Goal: Information Seeking & Learning: Learn about a topic

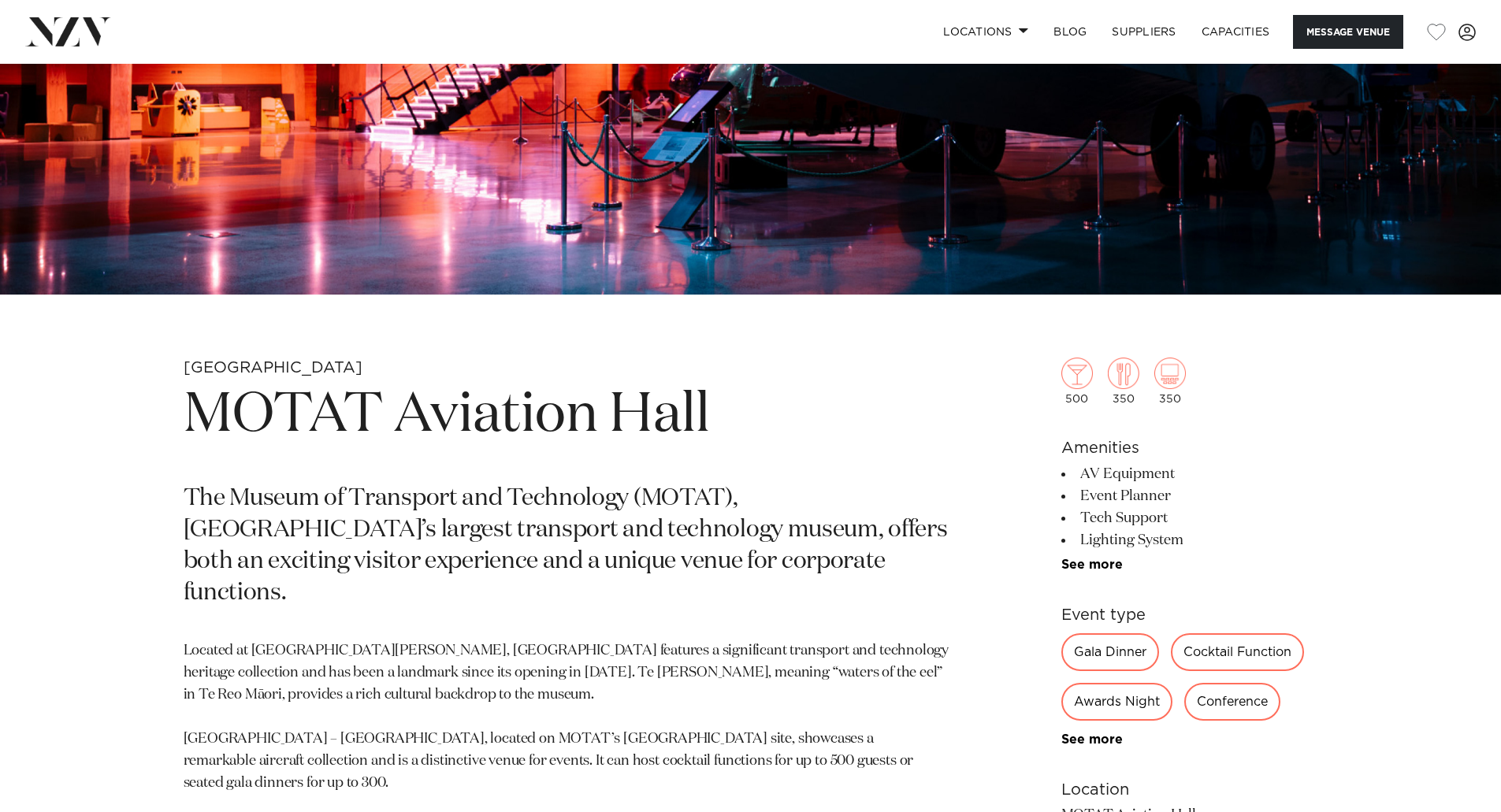
scroll to position [710, 0]
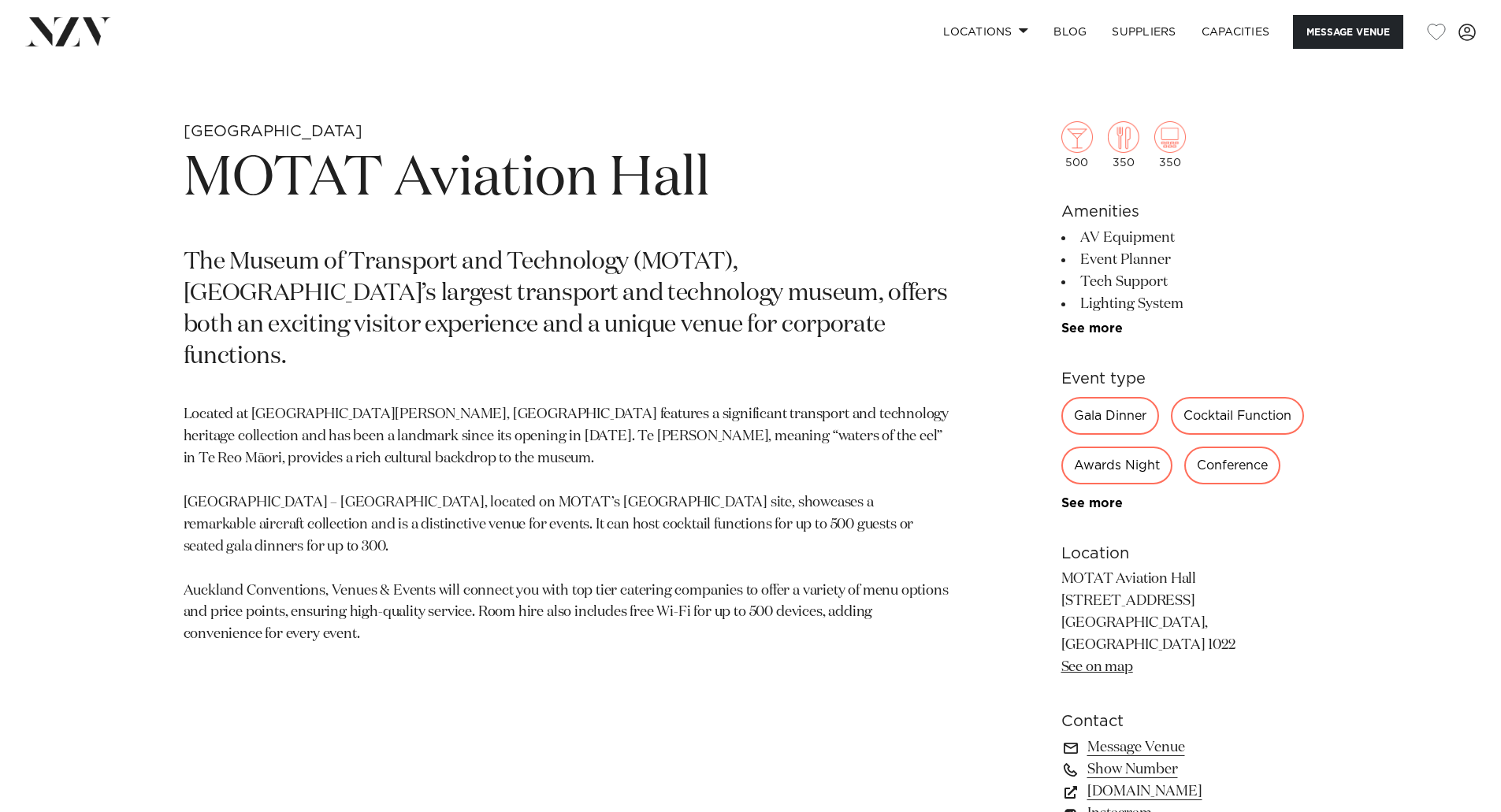
click at [1105, 464] on div "Awards Night" at bounding box center [1117, 465] width 111 height 38
click at [1107, 504] on link "See more" at bounding box center [1123, 503] width 123 height 13
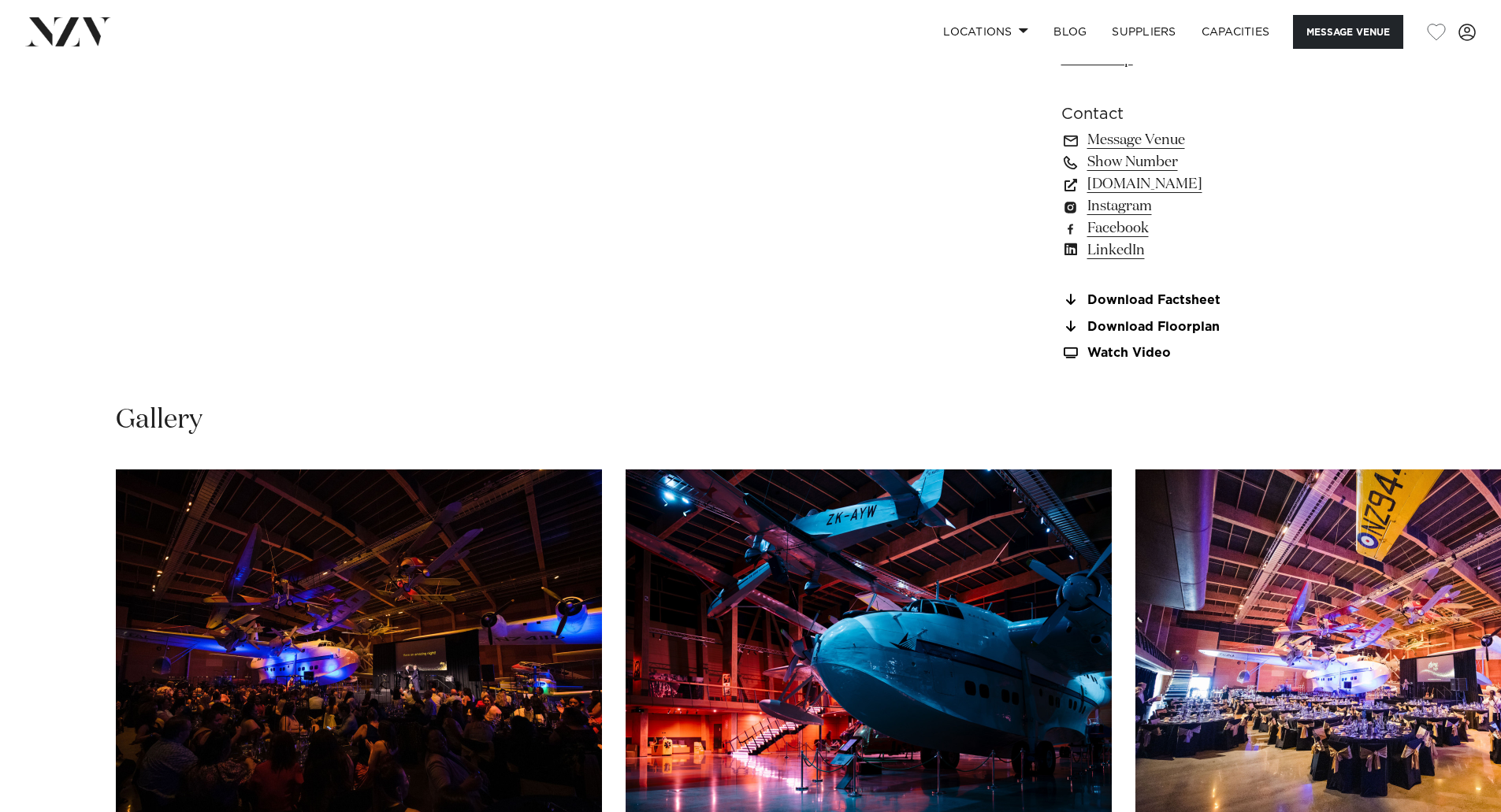
scroll to position [1891, 0]
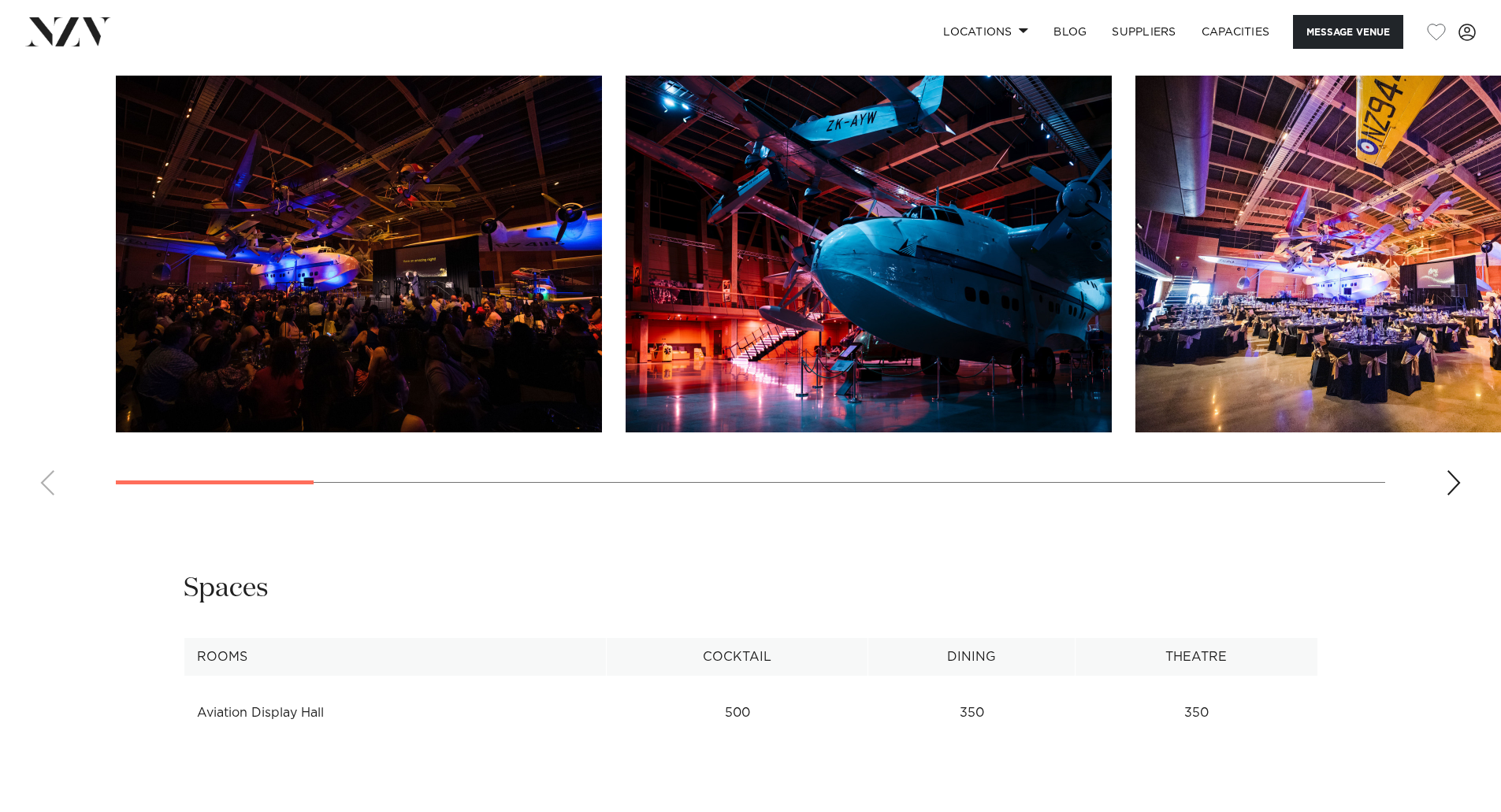
click at [1443, 464] on swiper-container at bounding box center [750, 292] width 1501 height 433
click at [429, 275] on img "1 / 16" at bounding box center [359, 254] width 486 height 357
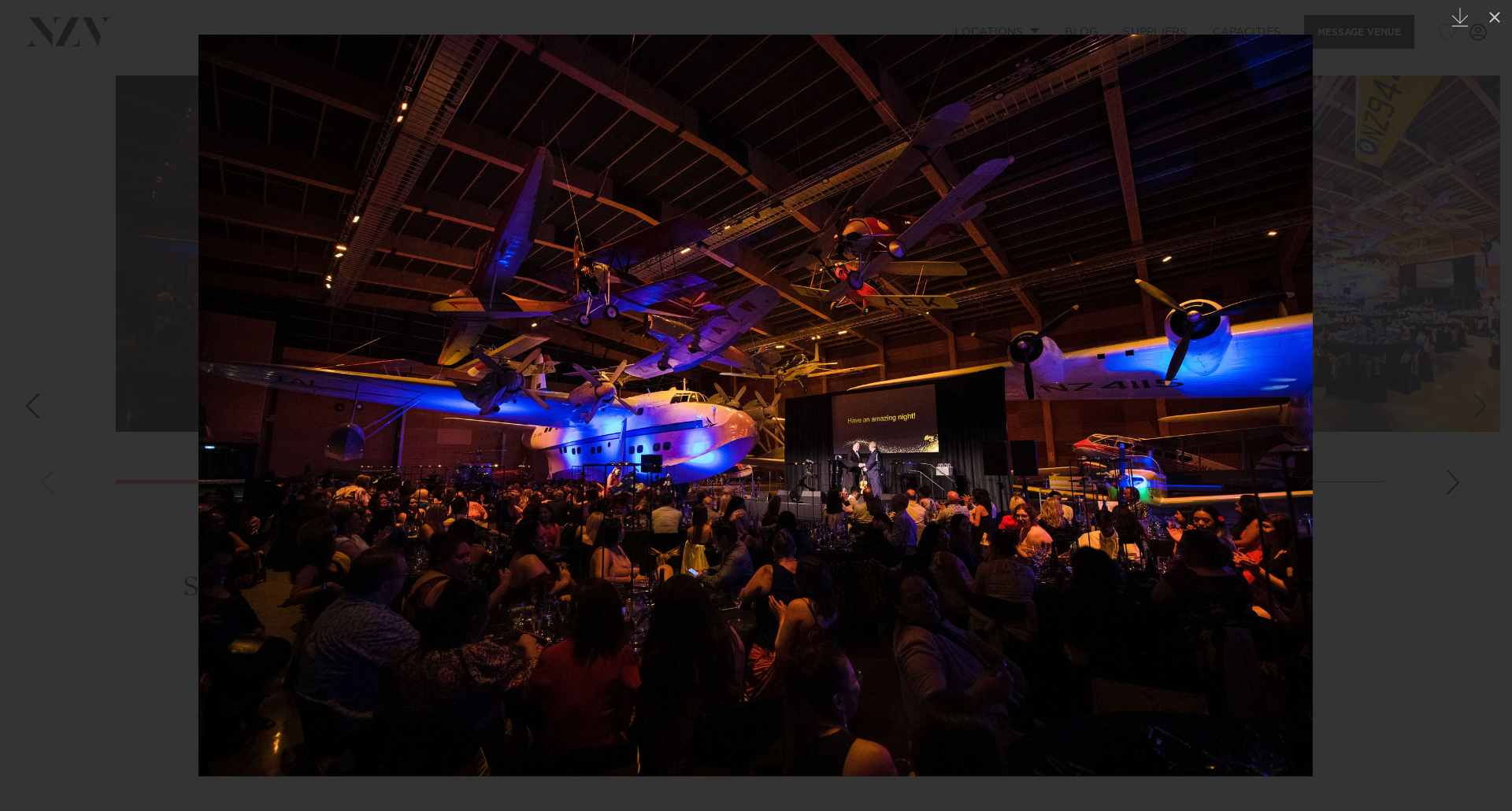
click at [1404, 479] on div at bounding box center [756, 405] width 1512 height 811
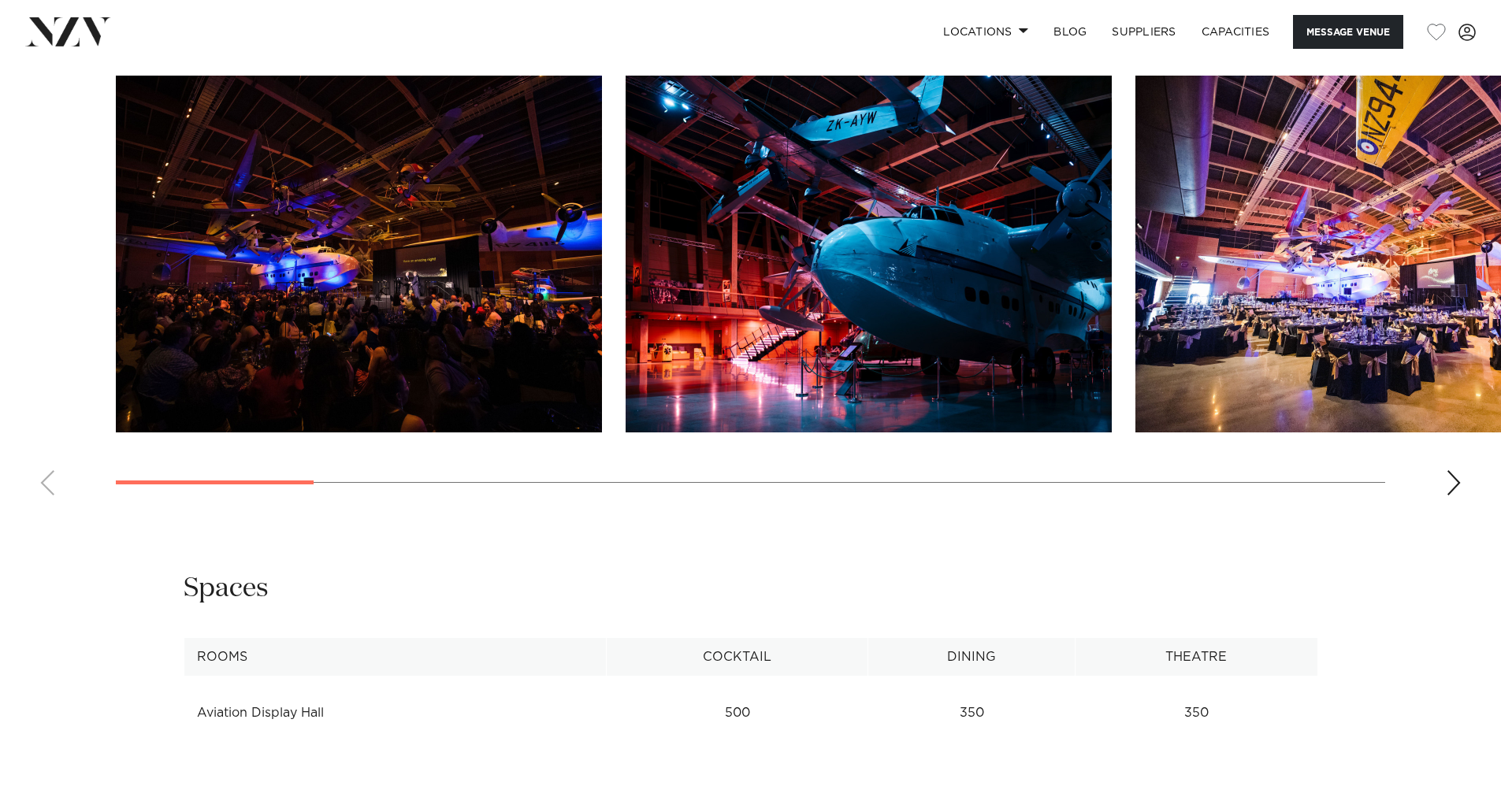
click at [390, 370] on img "1 / 16" at bounding box center [359, 254] width 486 height 357
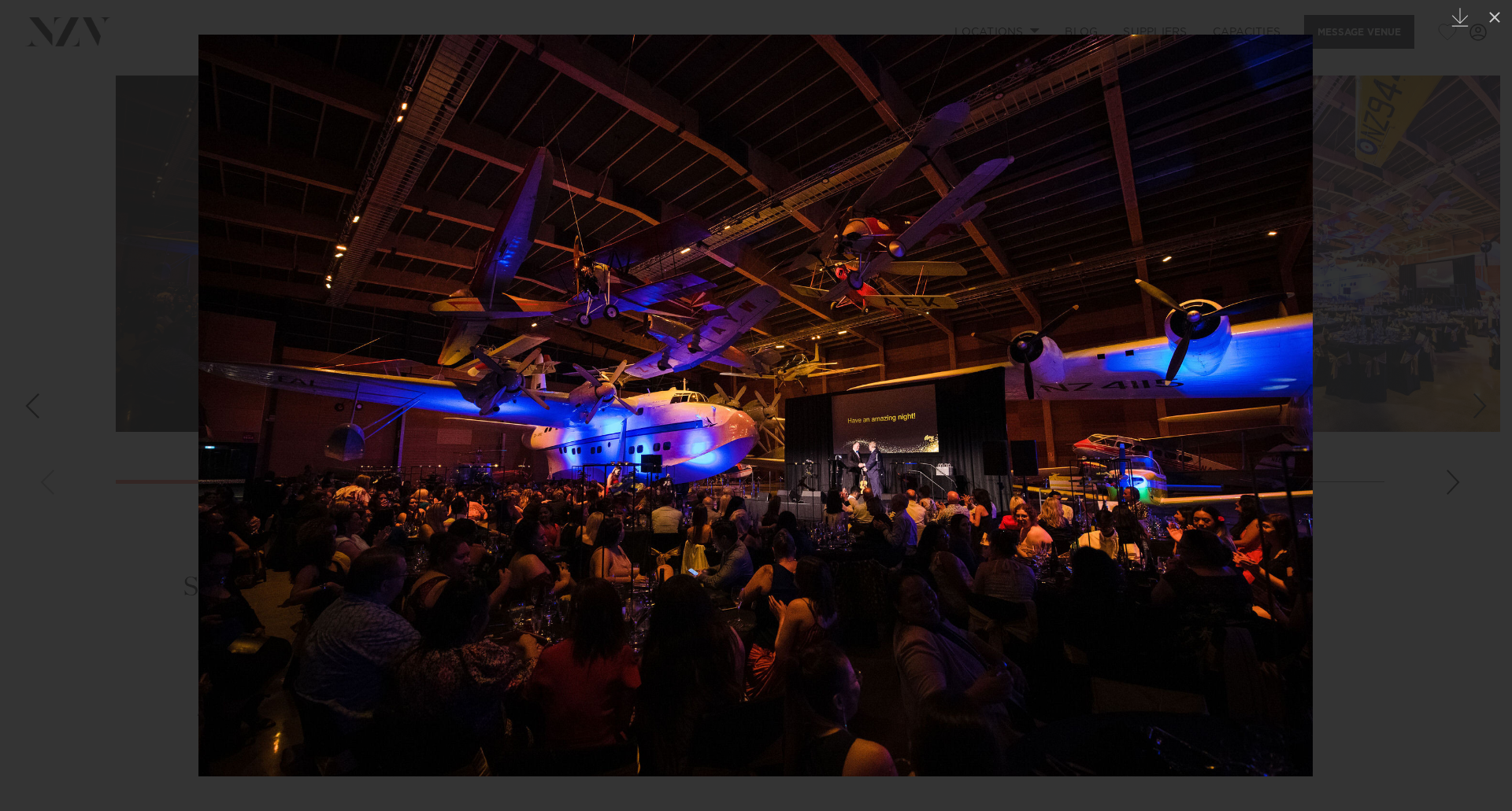
click at [1452, 458] on div at bounding box center [756, 405] width 1512 height 811
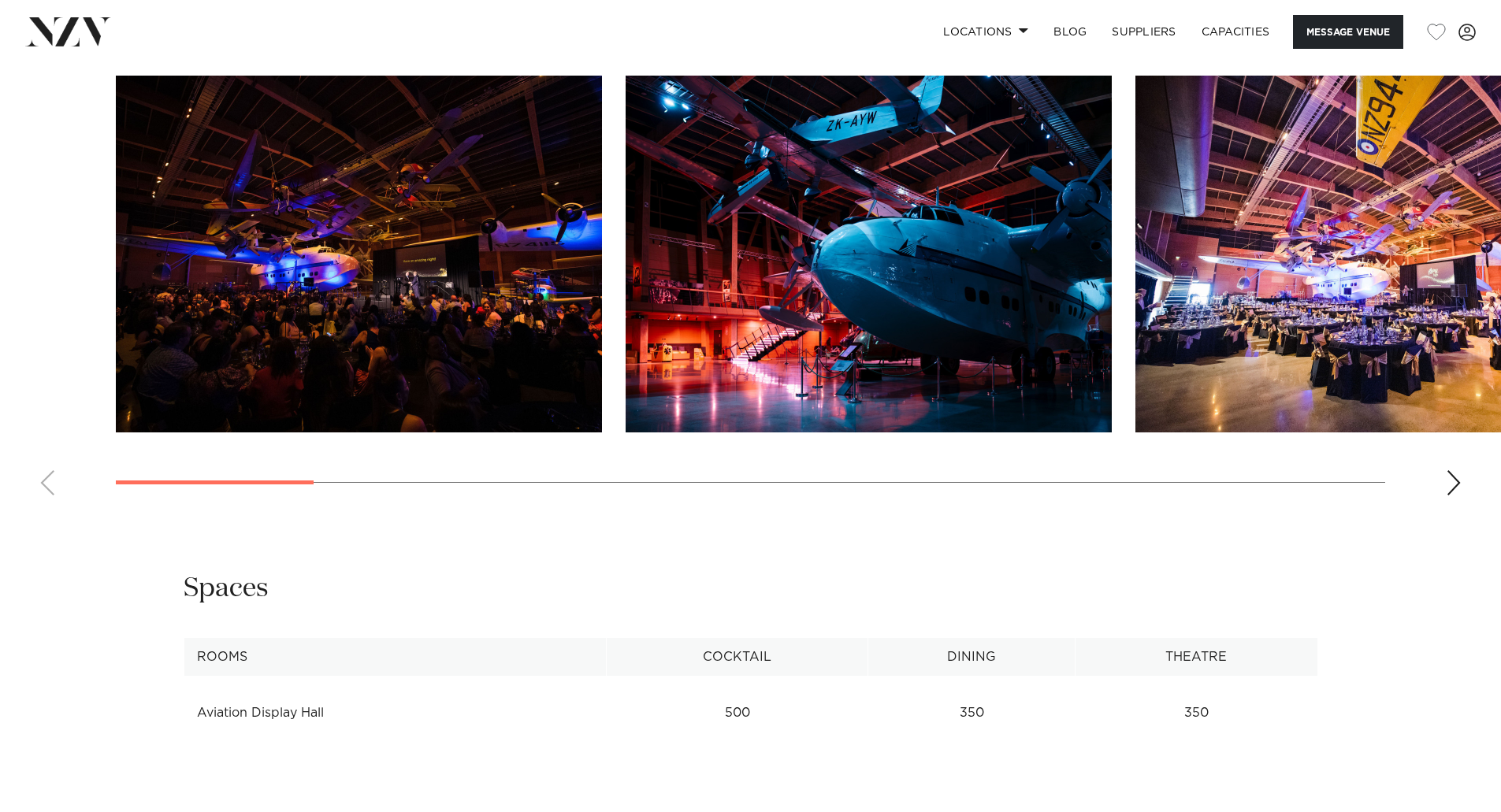
click at [463, 313] on img "1 / 16" at bounding box center [359, 254] width 486 height 357
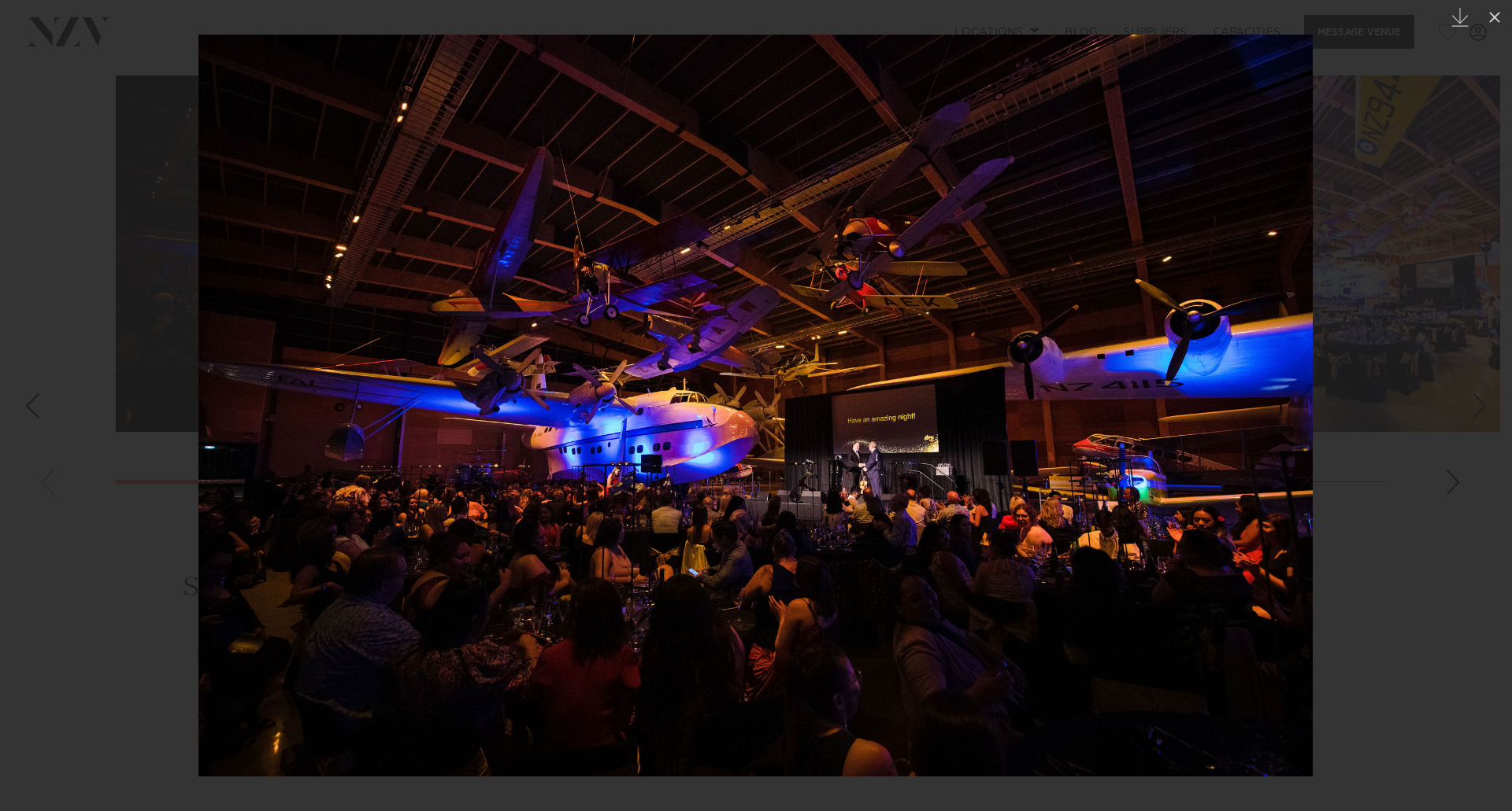
click at [1402, 554] on div at bounding box center [756, 405] width 1512 height 811
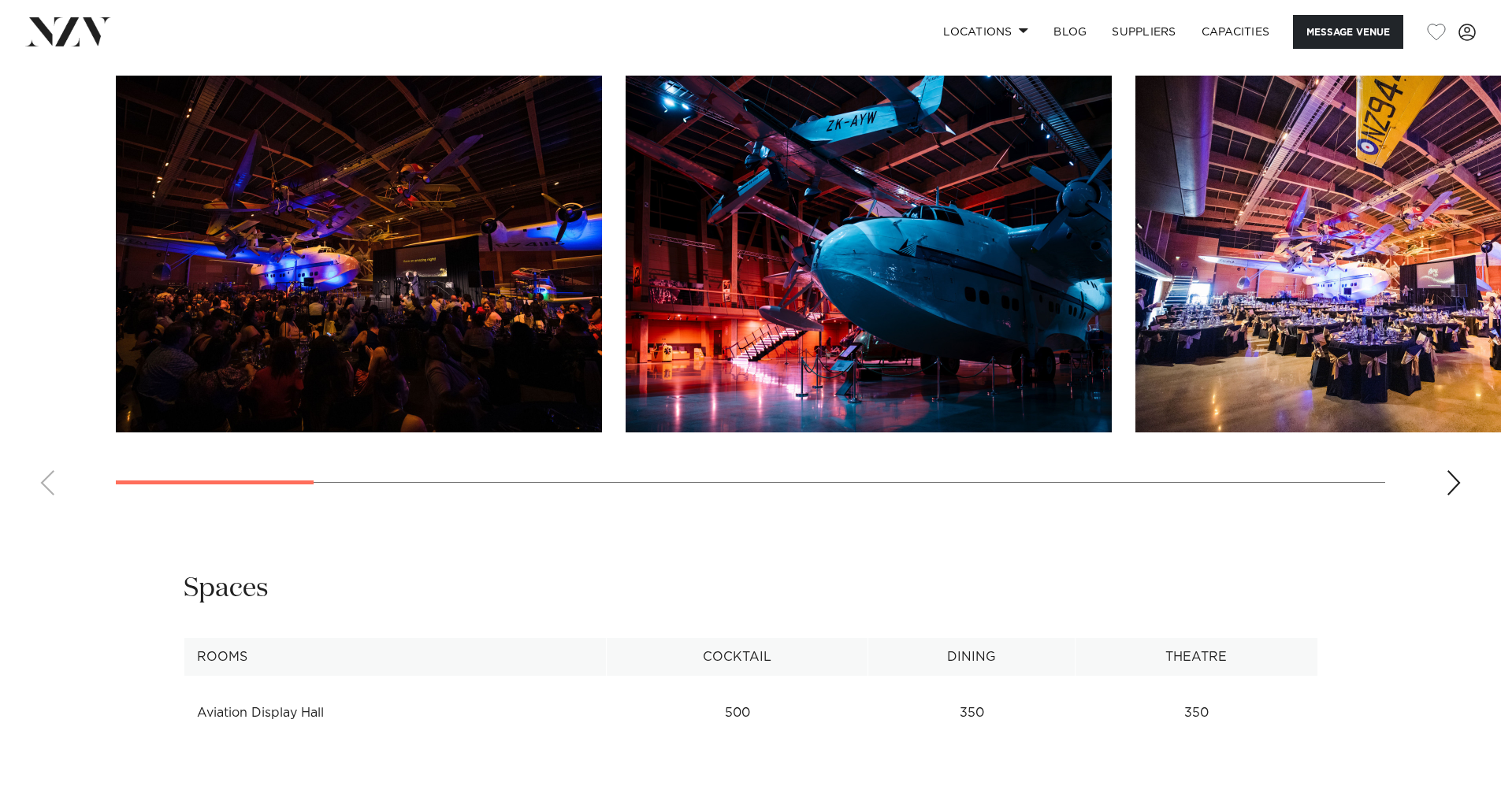
click at [866, 343] on img "2 / 16" at bounding box center [868, 254] width 486 height 357
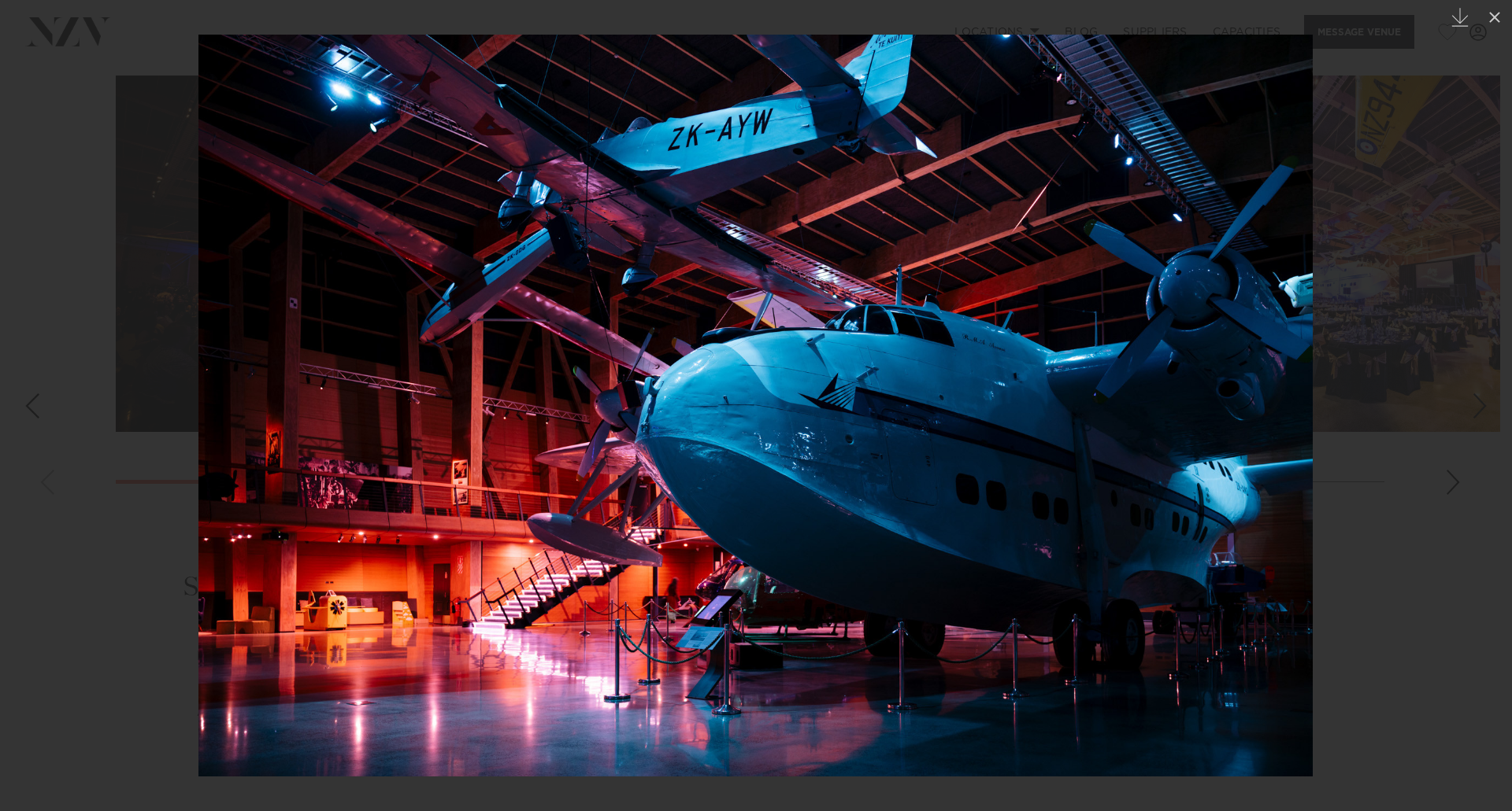
click at [1379, 391] on div at bounding box center [756, 405] width 1512 height 811
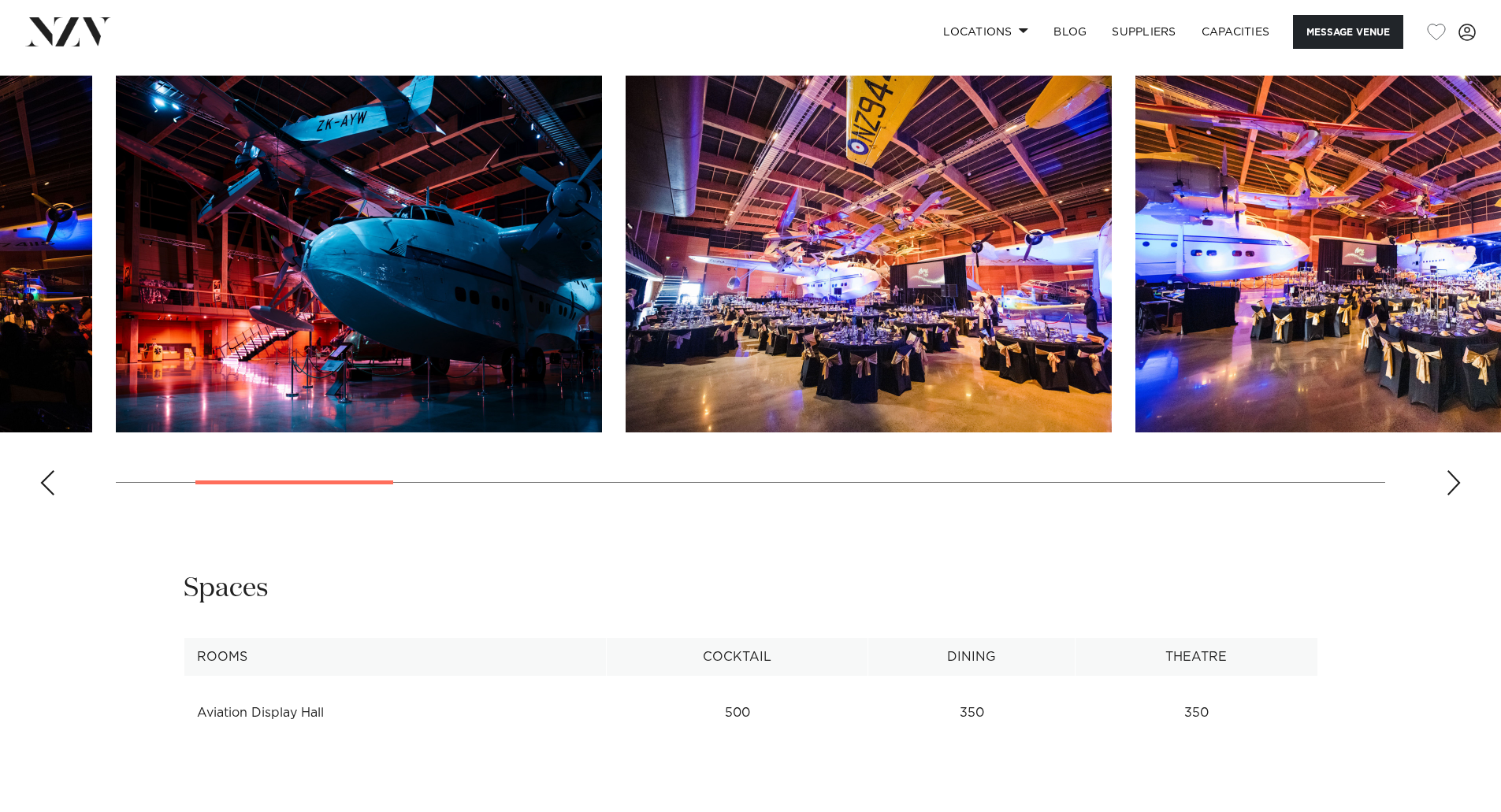
click at [1344, 356] on img "4 / 16" at bounding box center [1378, 254] width 486 height 357
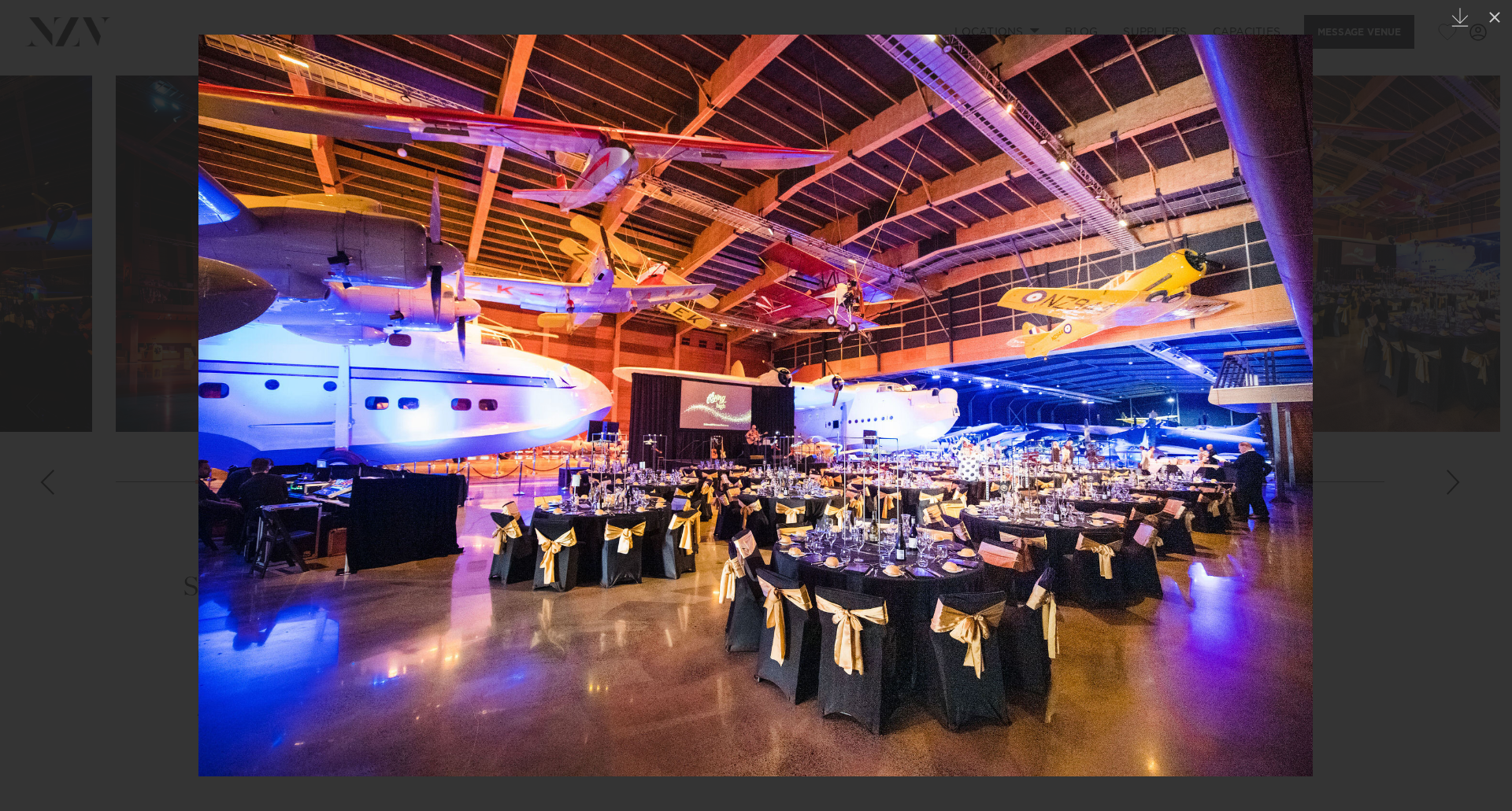
click at [51, 455] on div at bounding box center [756, 405] width 1512 height 811
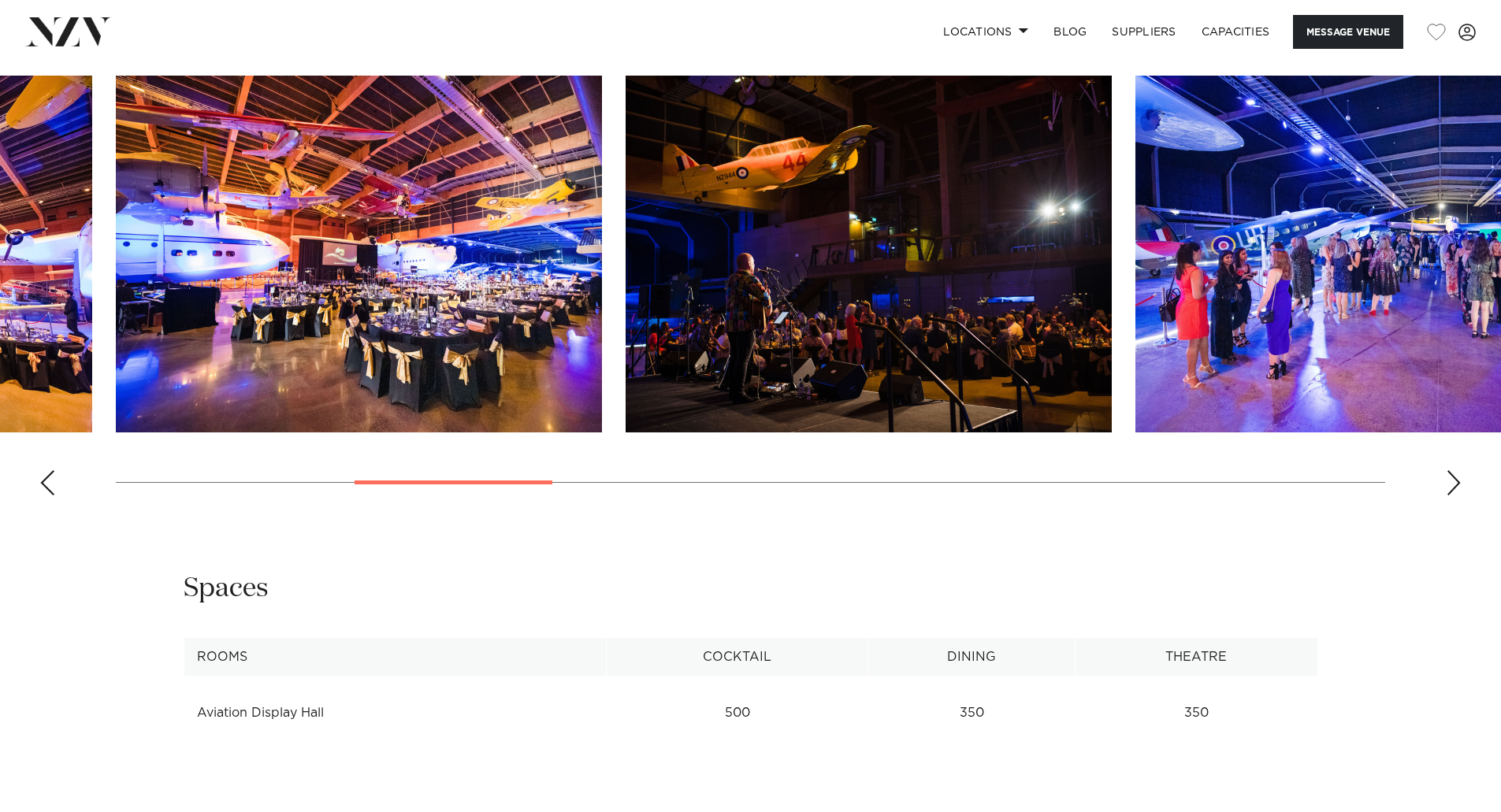
click at [341, 323] on img "4 / 16" at bounding box center [359, 254] width 486 height 357
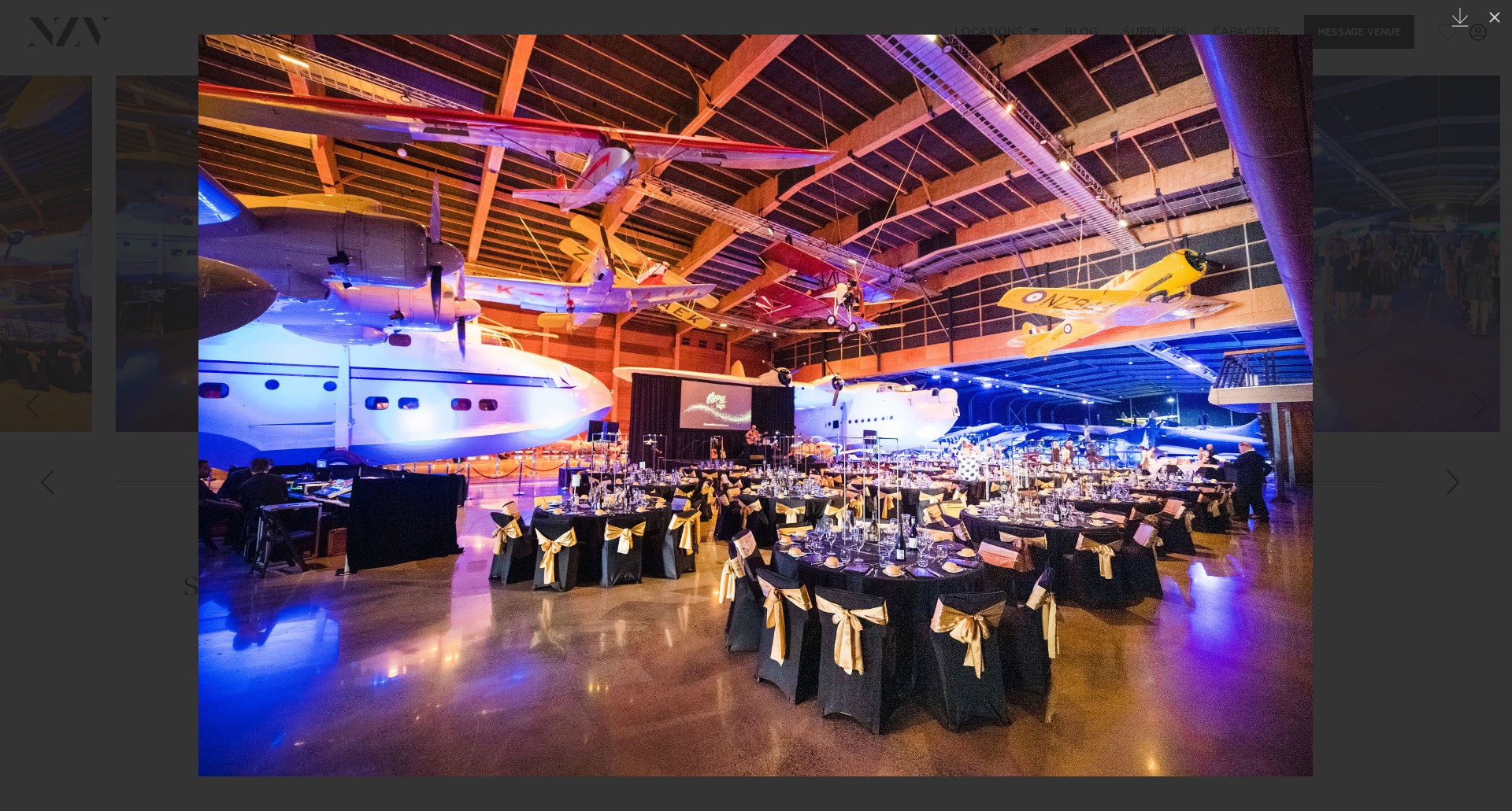
click at [1401, 464] on div at bounding box center [756, 405] width 1512 height 811
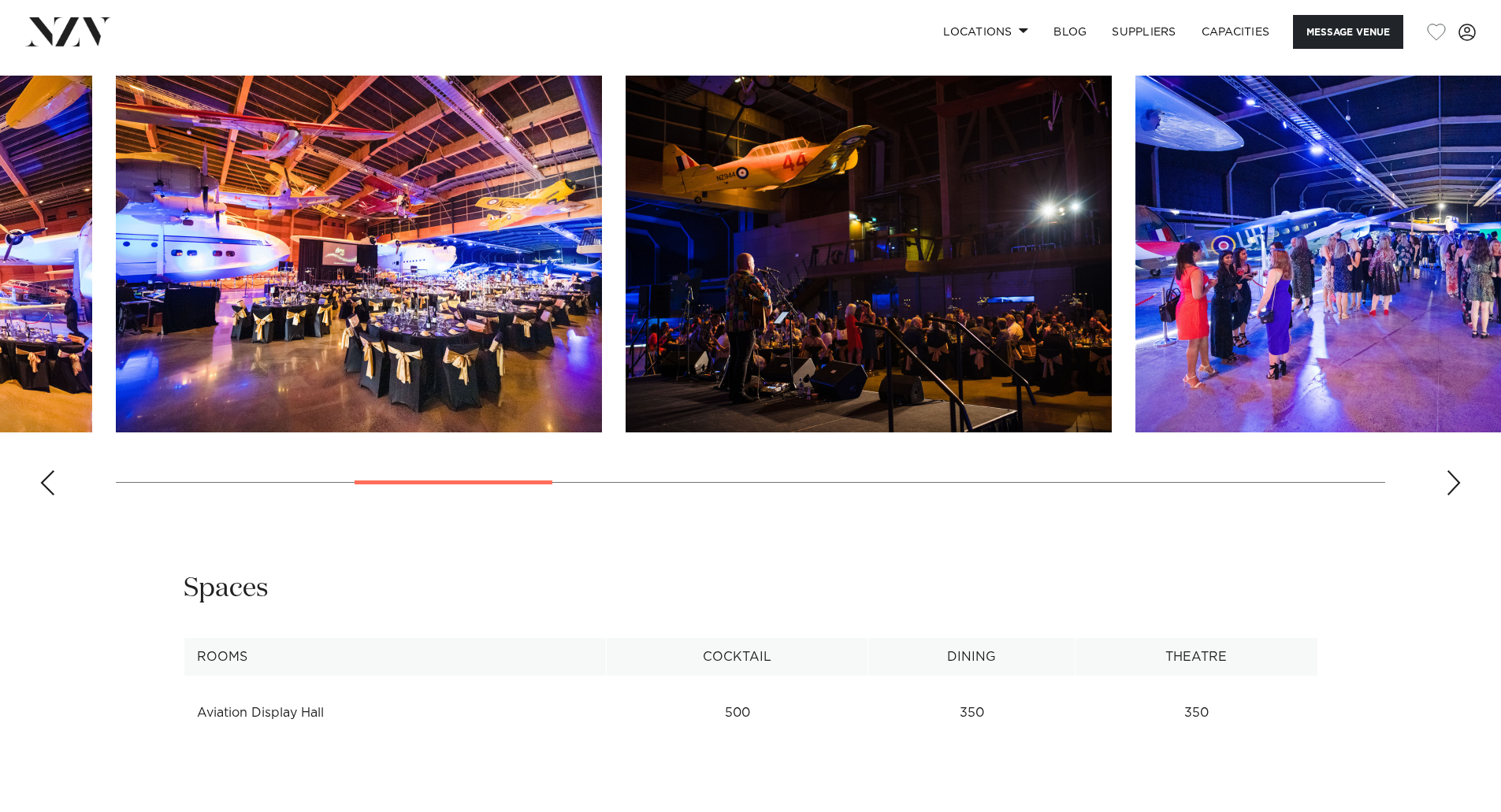
click at [920, 338] on img "5 / 16" at bounding box center [868, 254] width 486 height 357
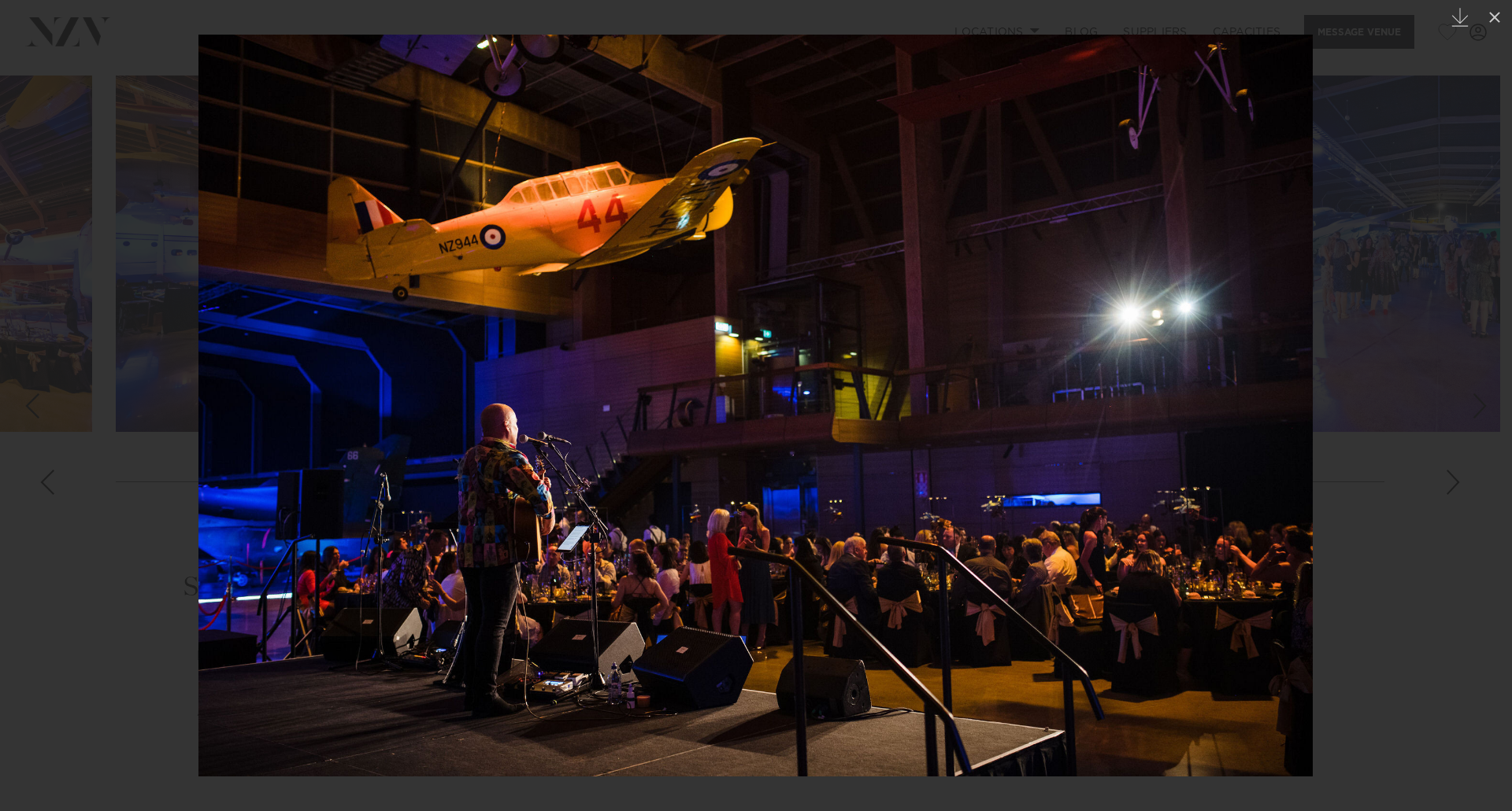
click at [1447, 462] on div at bounding box center [756, 405] width 1512 height 811
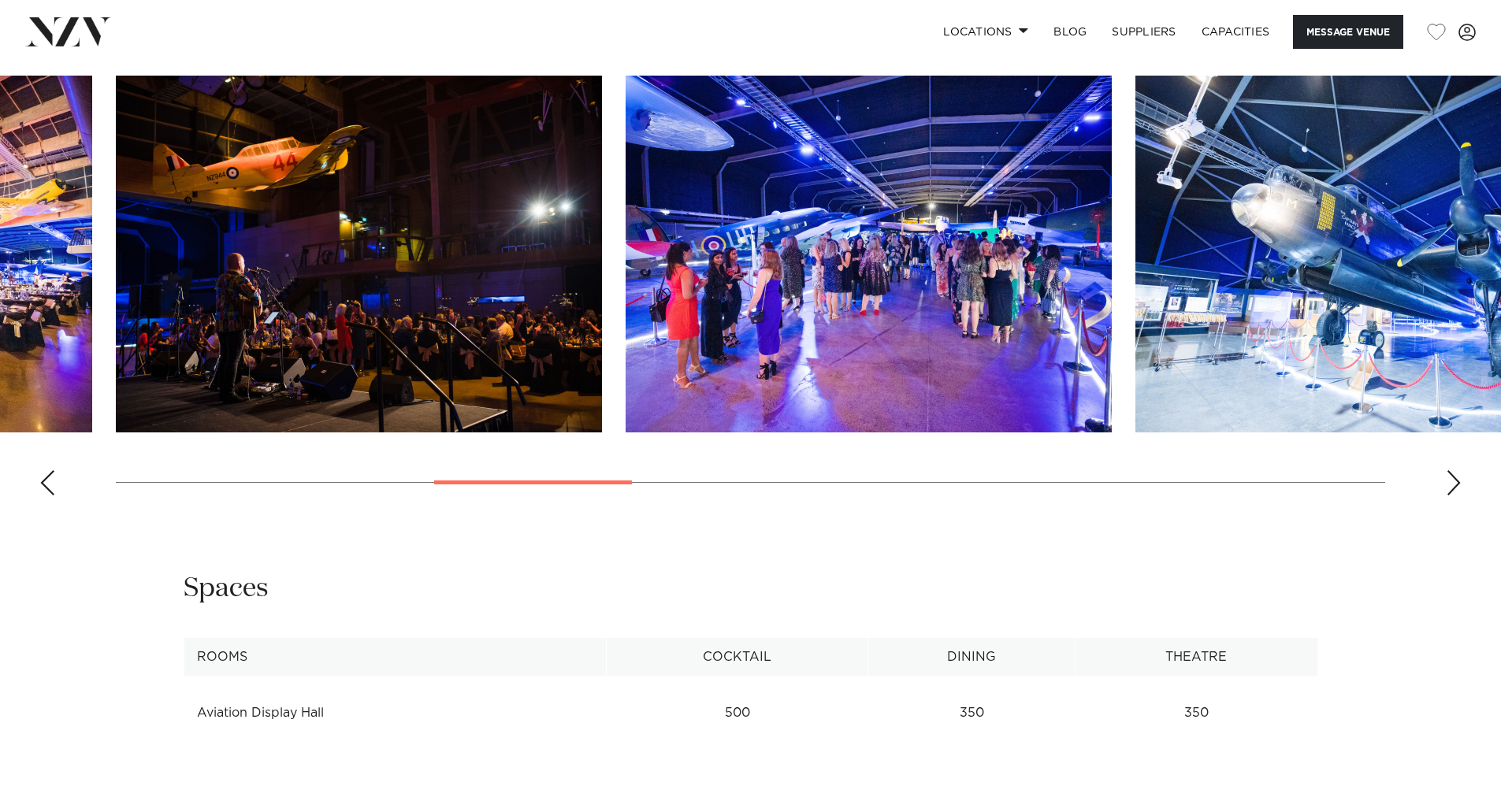
click at [993, 330] on img "6 / 16" at bounding box center [868, 254] width 486 height 357
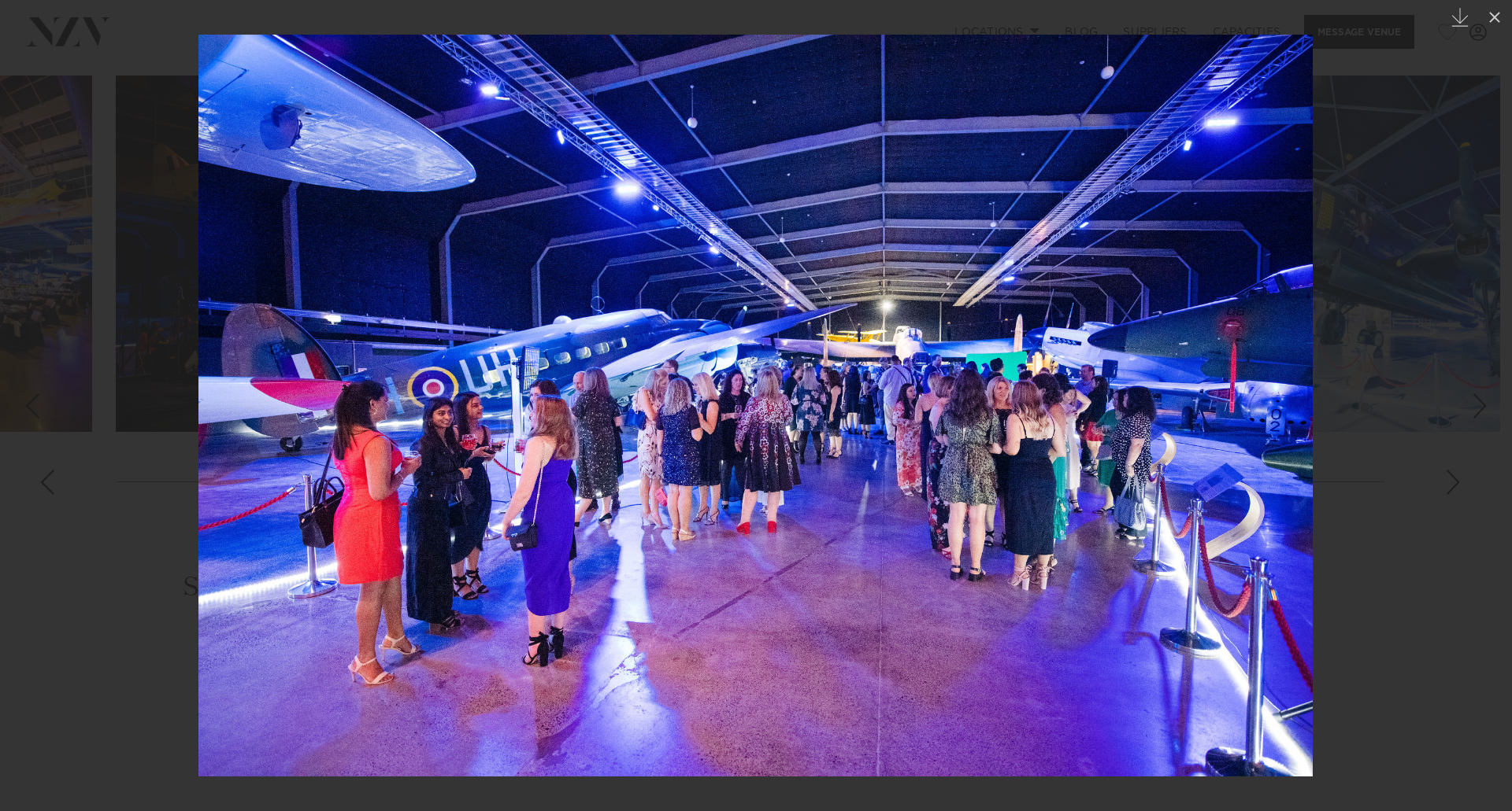
click at [1338, 463] on div at bounding box center [756, 405] width 1512 height 811
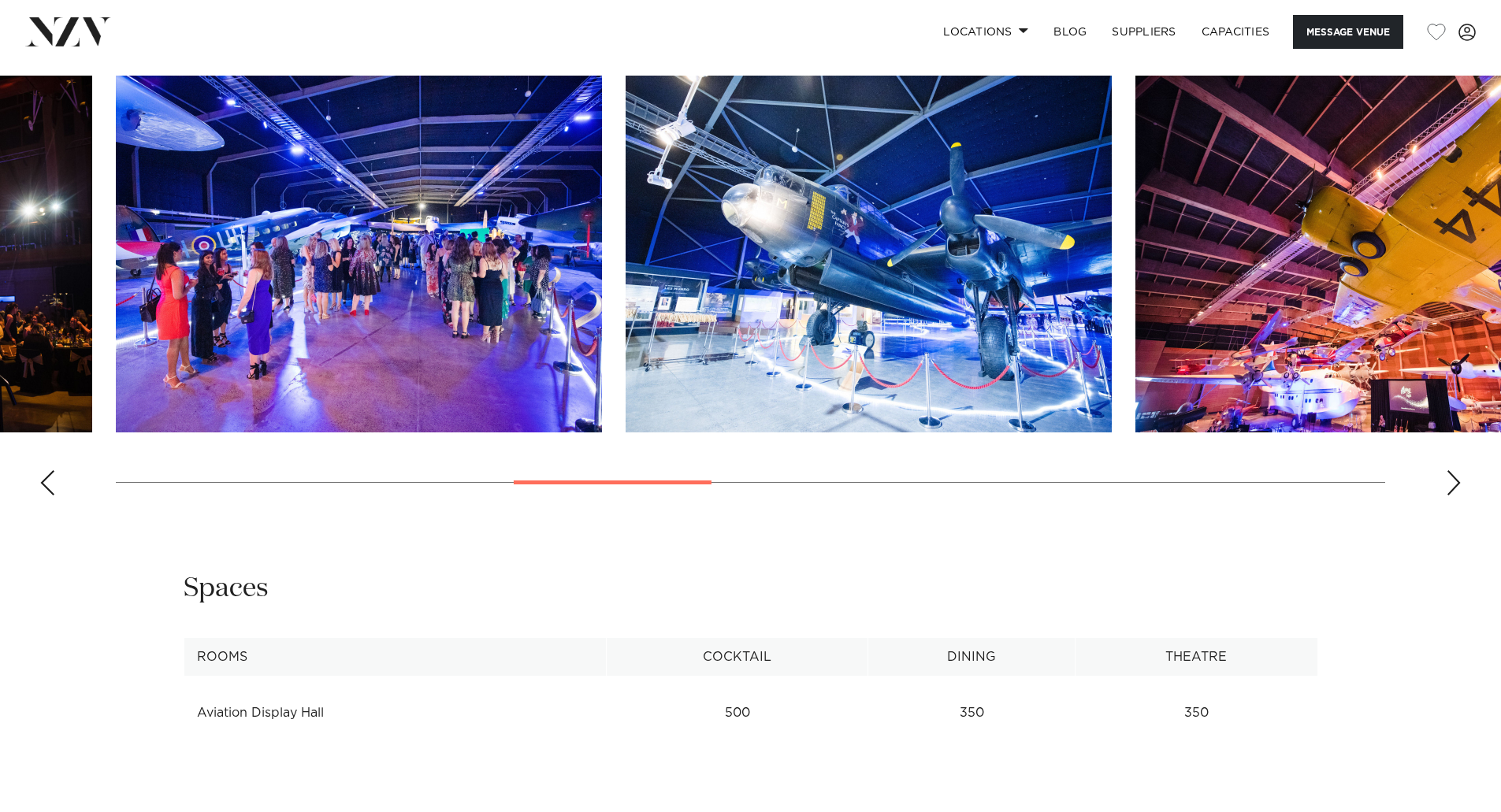
click at [877, 307] on img "7 / 16" at bounding box center [868, 254] width 486 height 357
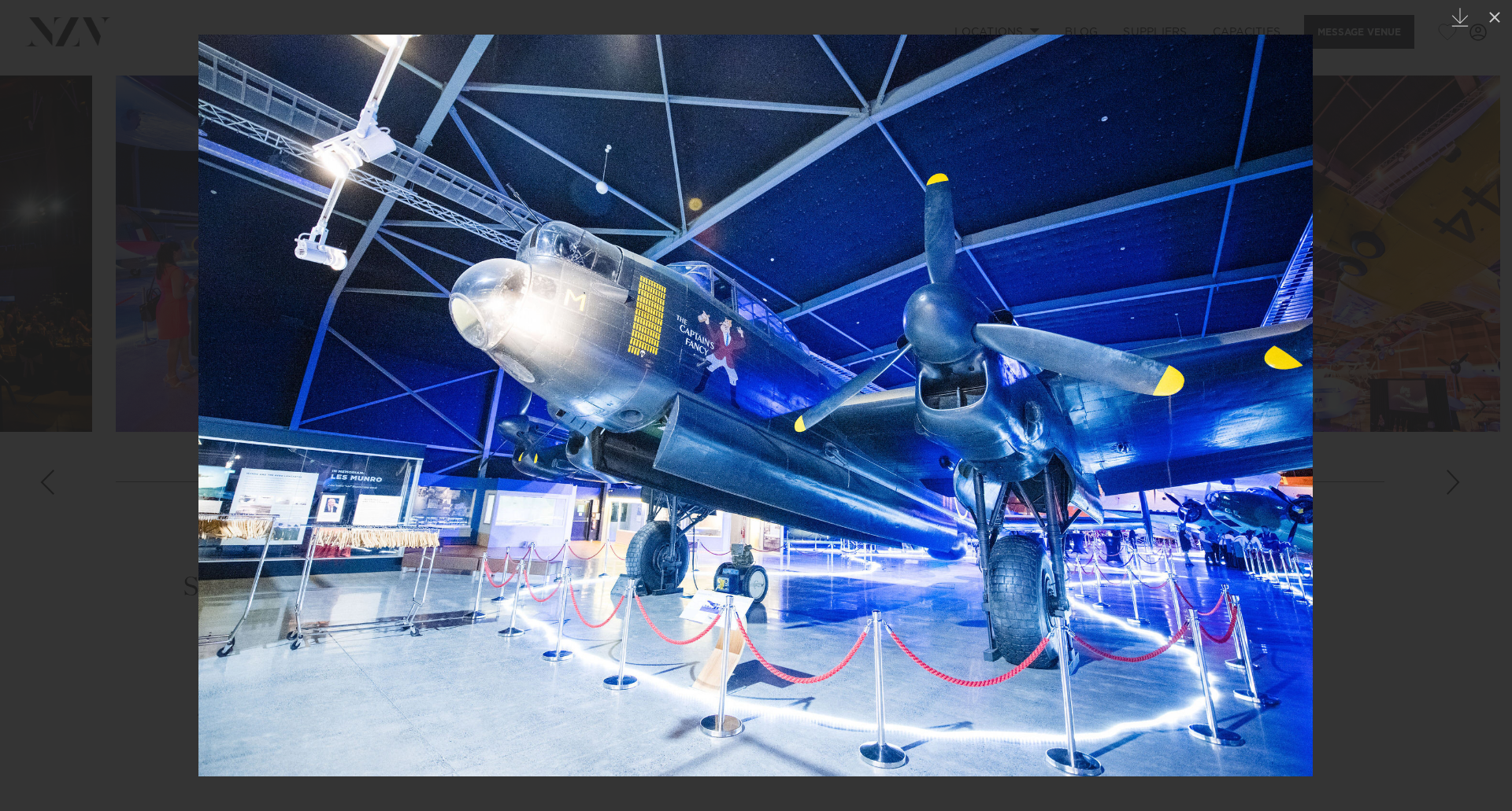
click at [1370, 430] on div at bounding box center [756, 405] width 1512 height 811
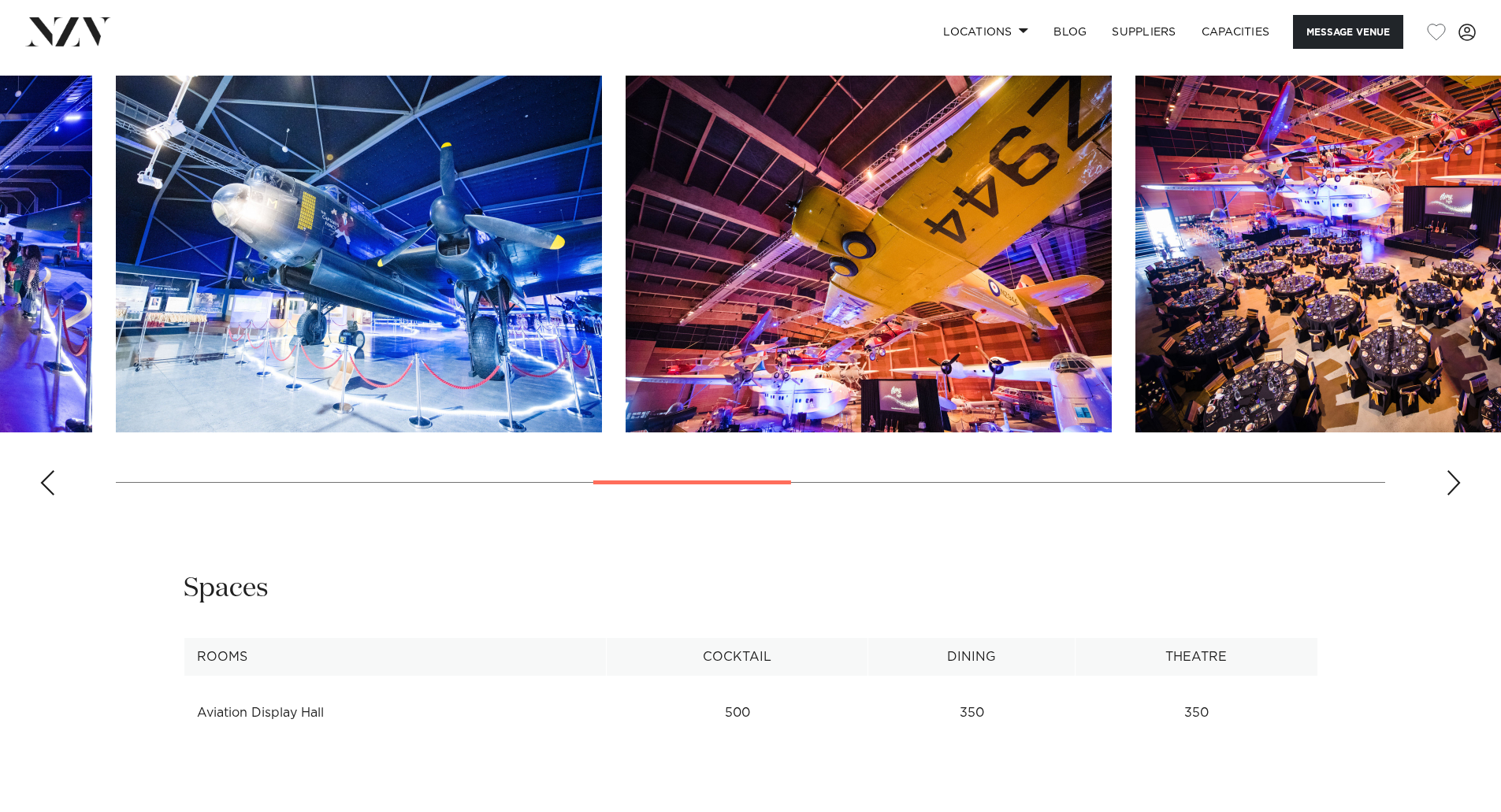
click at [1449, 470] on div "Next slide" at bounding box center [1453, 483] width 15 height 26
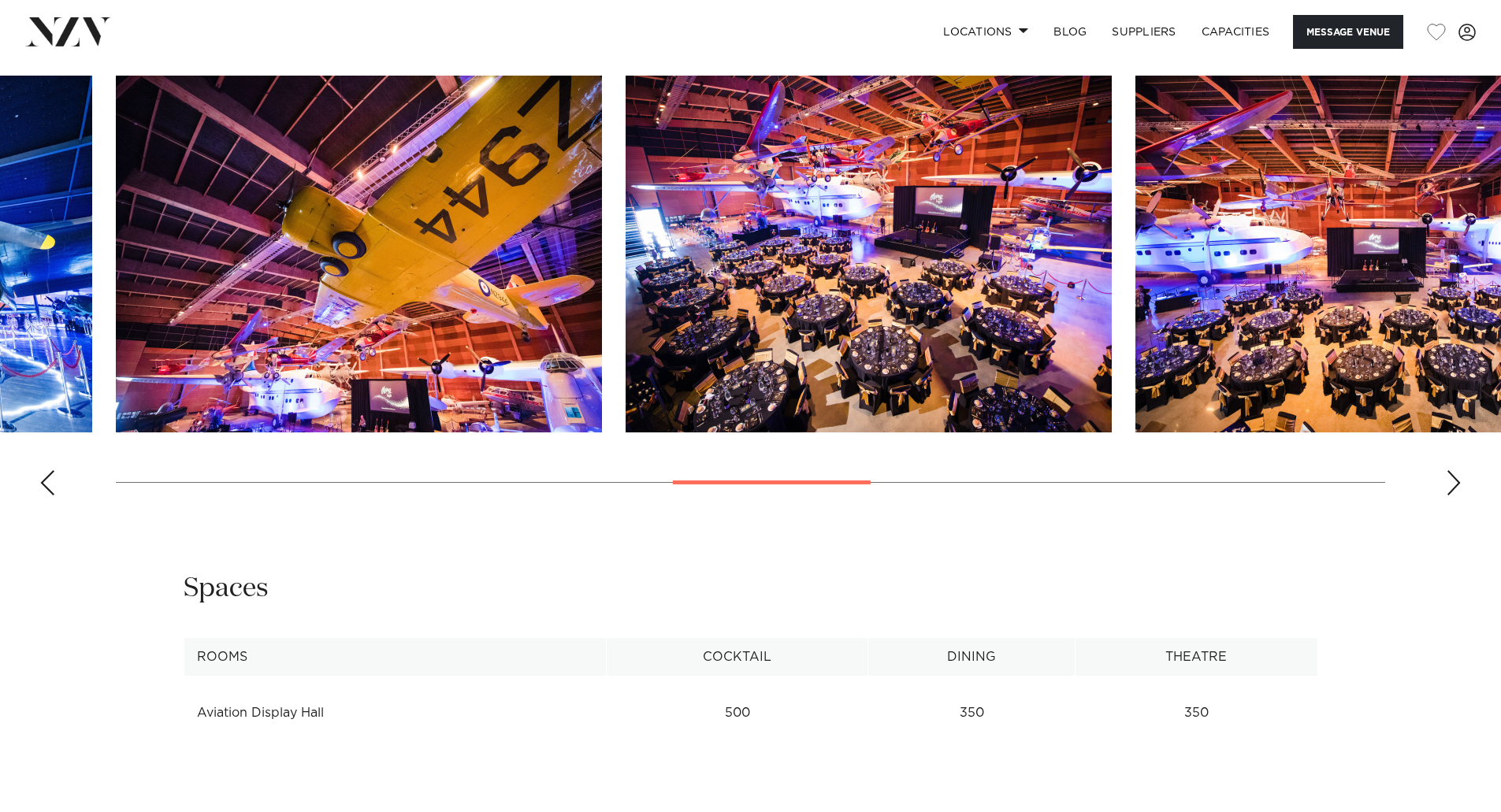
click at [1448, 470] on div "Next slide" at bounding box center [1453, 483] width 15 height 26
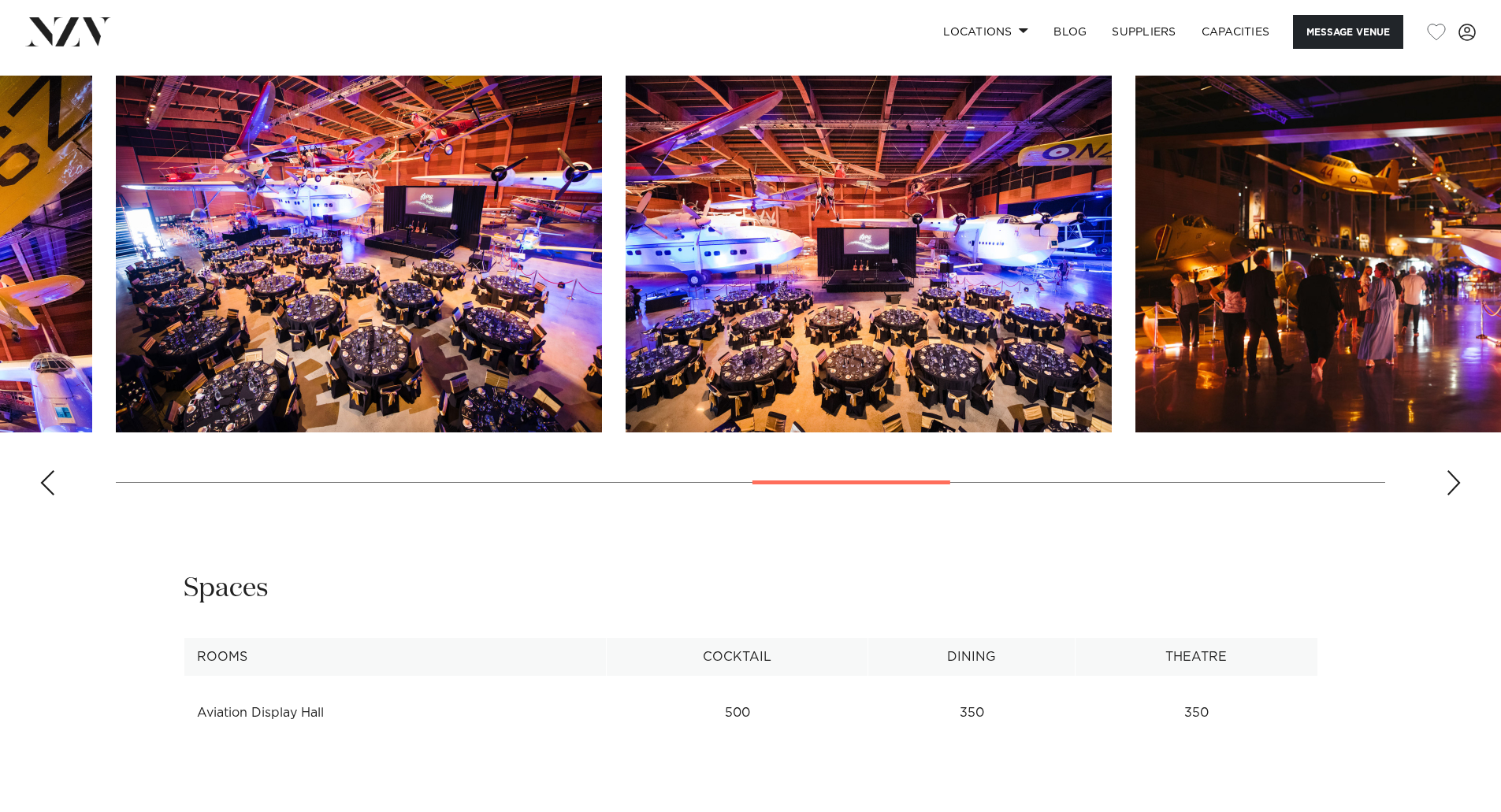
click at [999, 315] on img "10 / 16" at bounding box center [868, 254] width 486 height 357
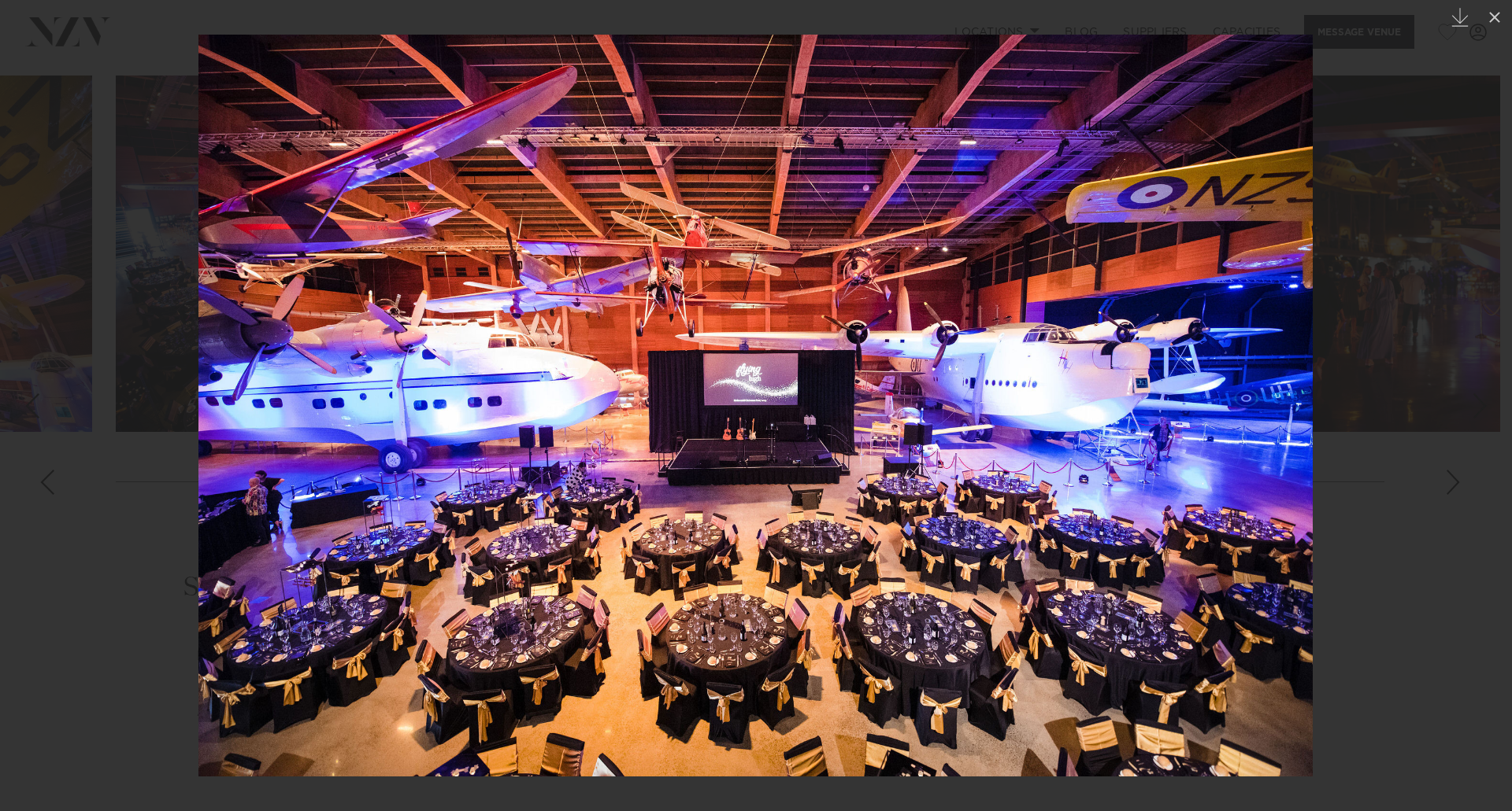
click at [1369, 507] on div at bounding box center [756, 405] width 1512 height 811
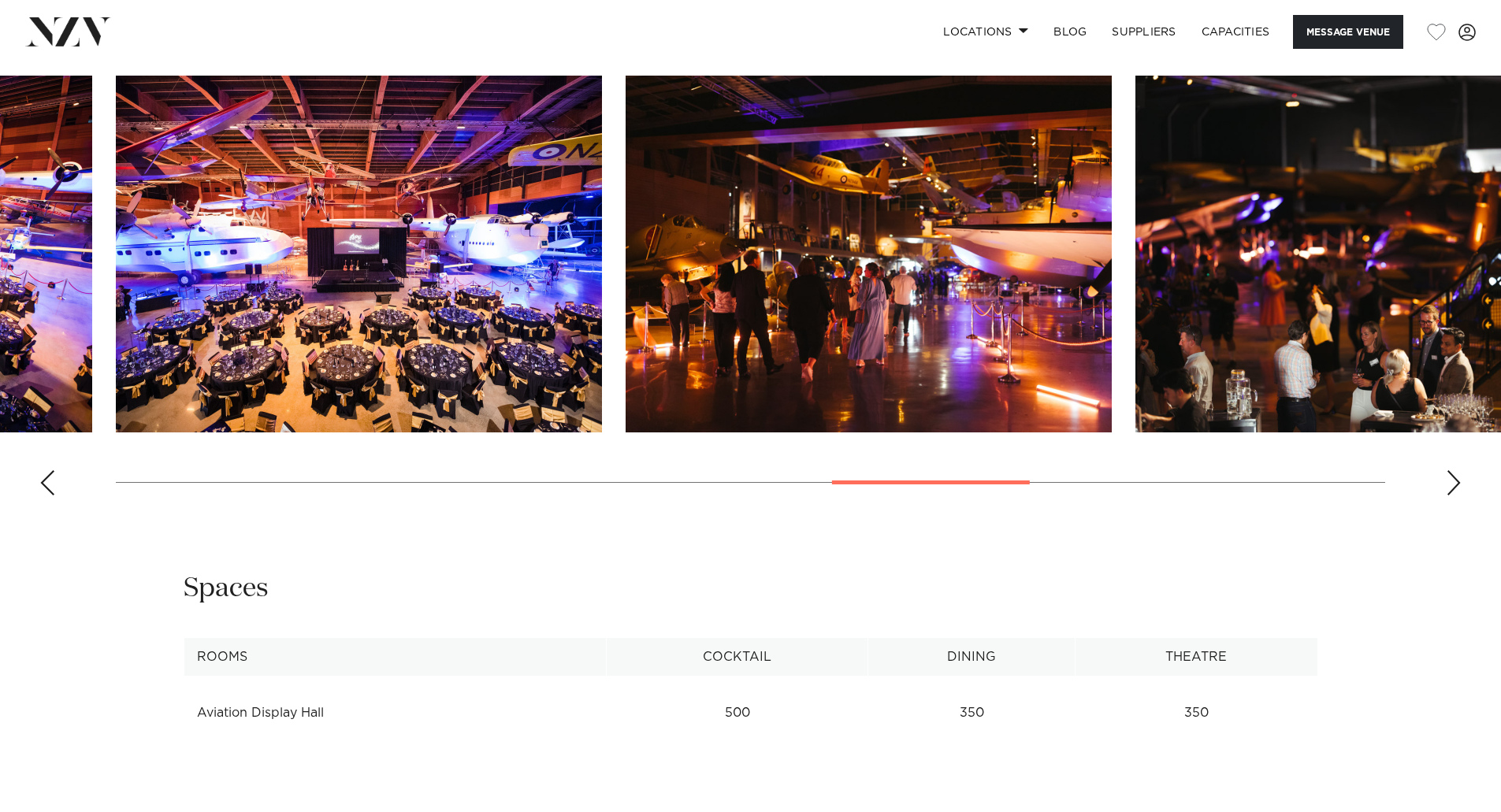
click at [1446, 470] on div "Next slide" at bounding box center [1453, 483] width 15 height 26
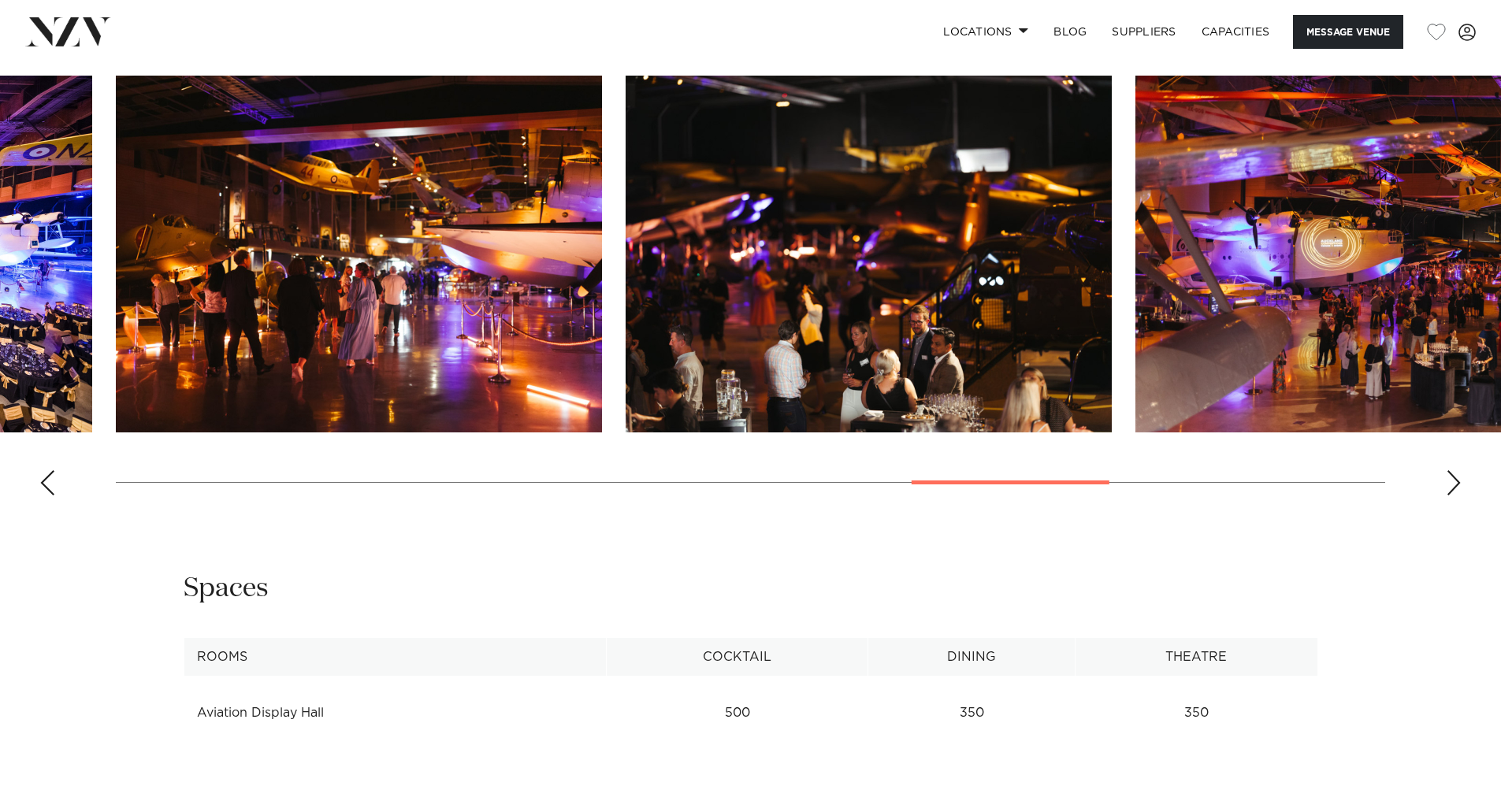
click at [1454, 470] on div "Next slide" at bounding box center [1453, 483] width 15 height 26
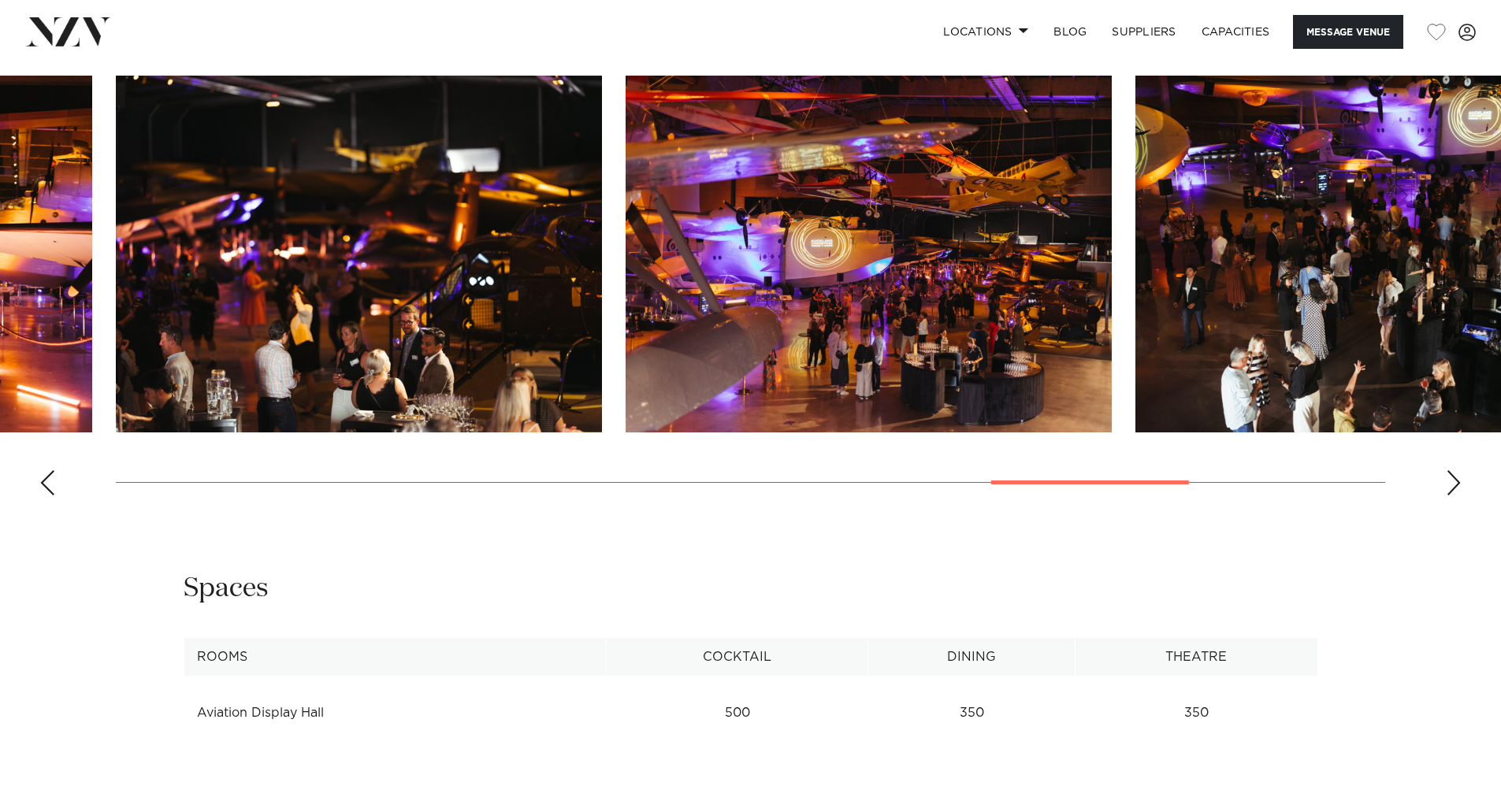
click at [1454, 470] on div "Next slide" at bounding box center [1453, 483] width 15 height 26
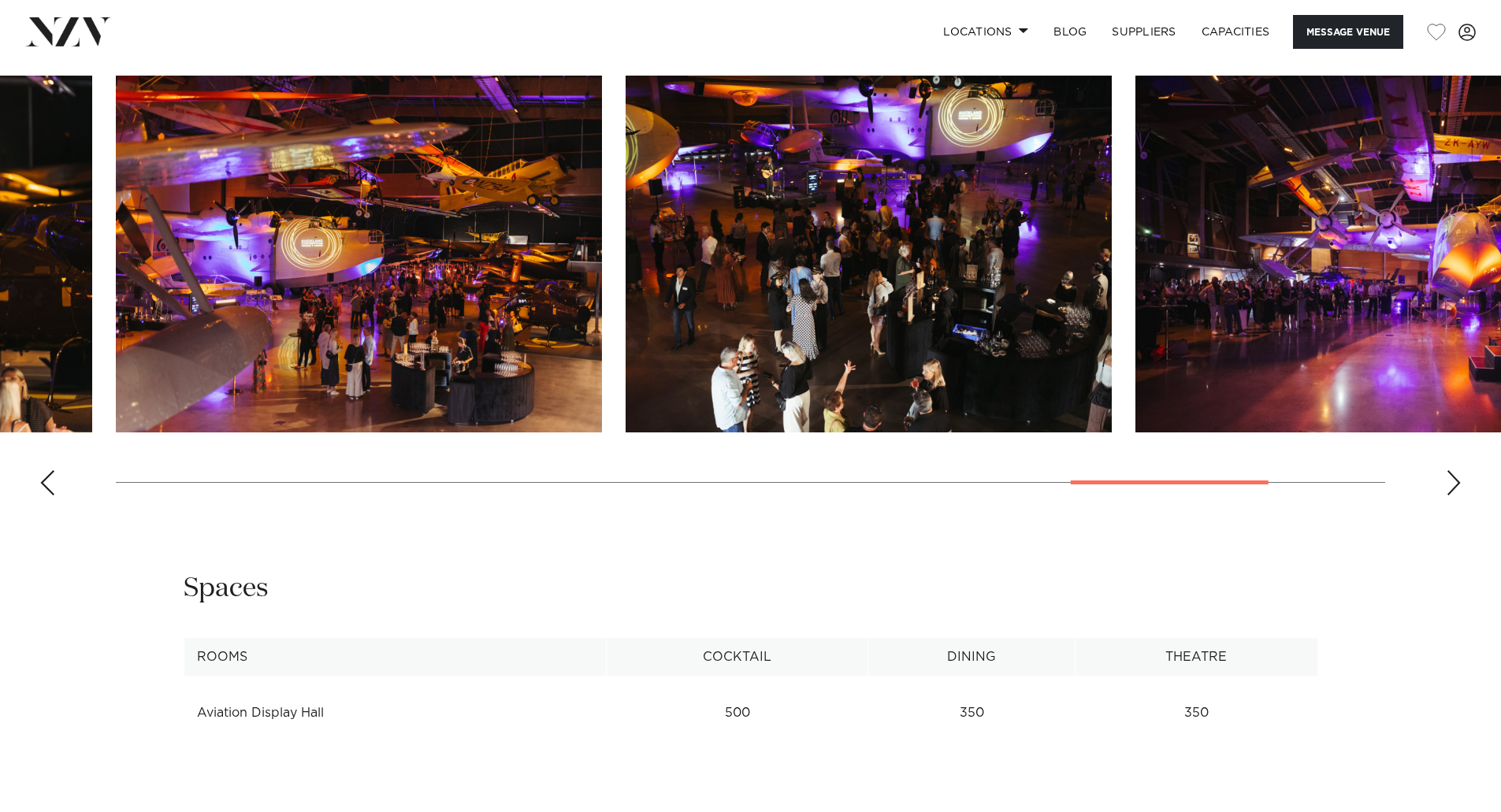
click at [493, 369] on img "13 / 16" at bounding box center [359, 254] width 486 height 357
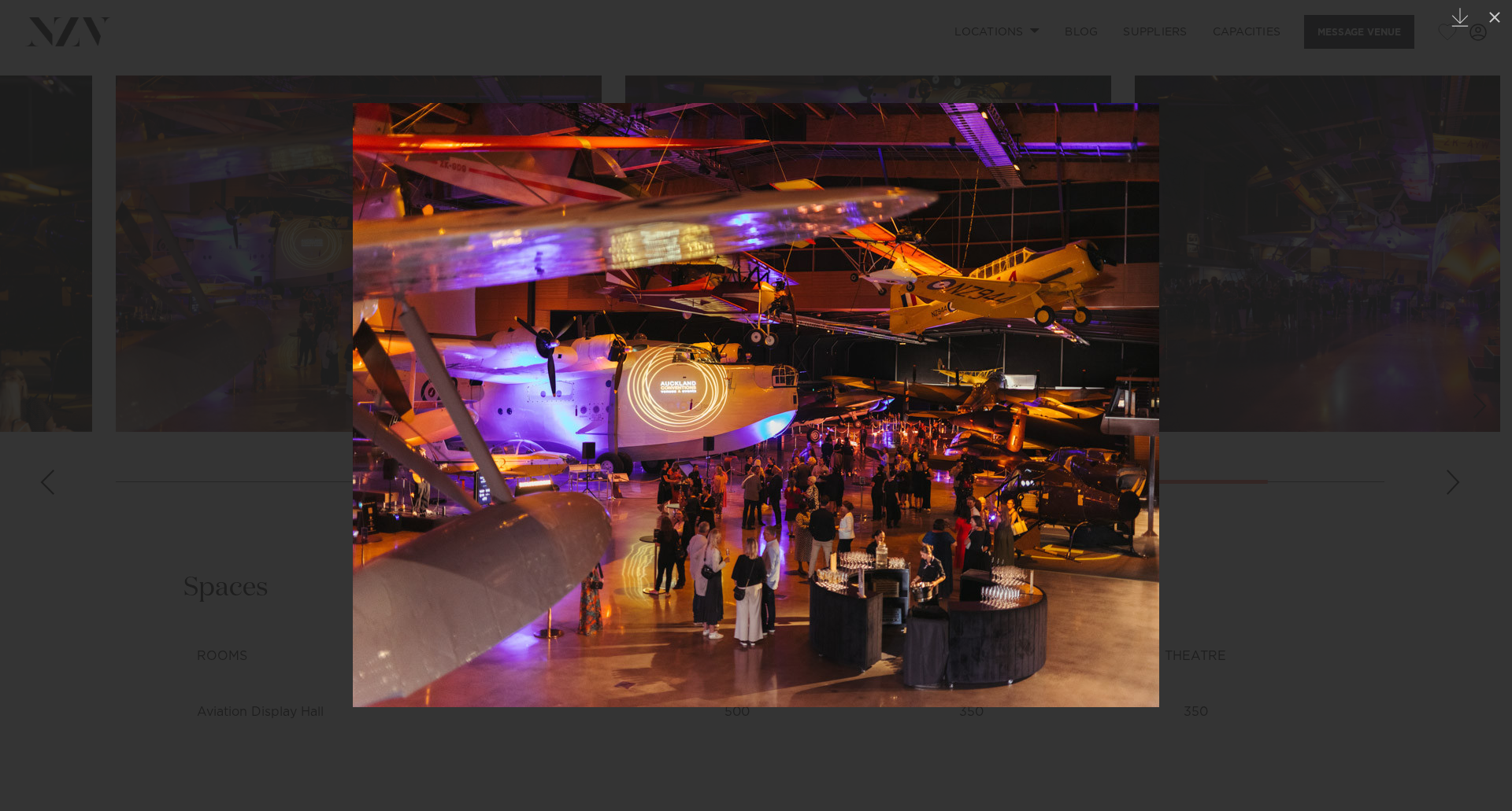
drag, startPoint x: 1281, startPoint y: 322, endPoint x: 1247, endPoint y: 225, distance: 102.8
click at [1282, 320] on div at bounding box center [756, 405] width 1512 height 811
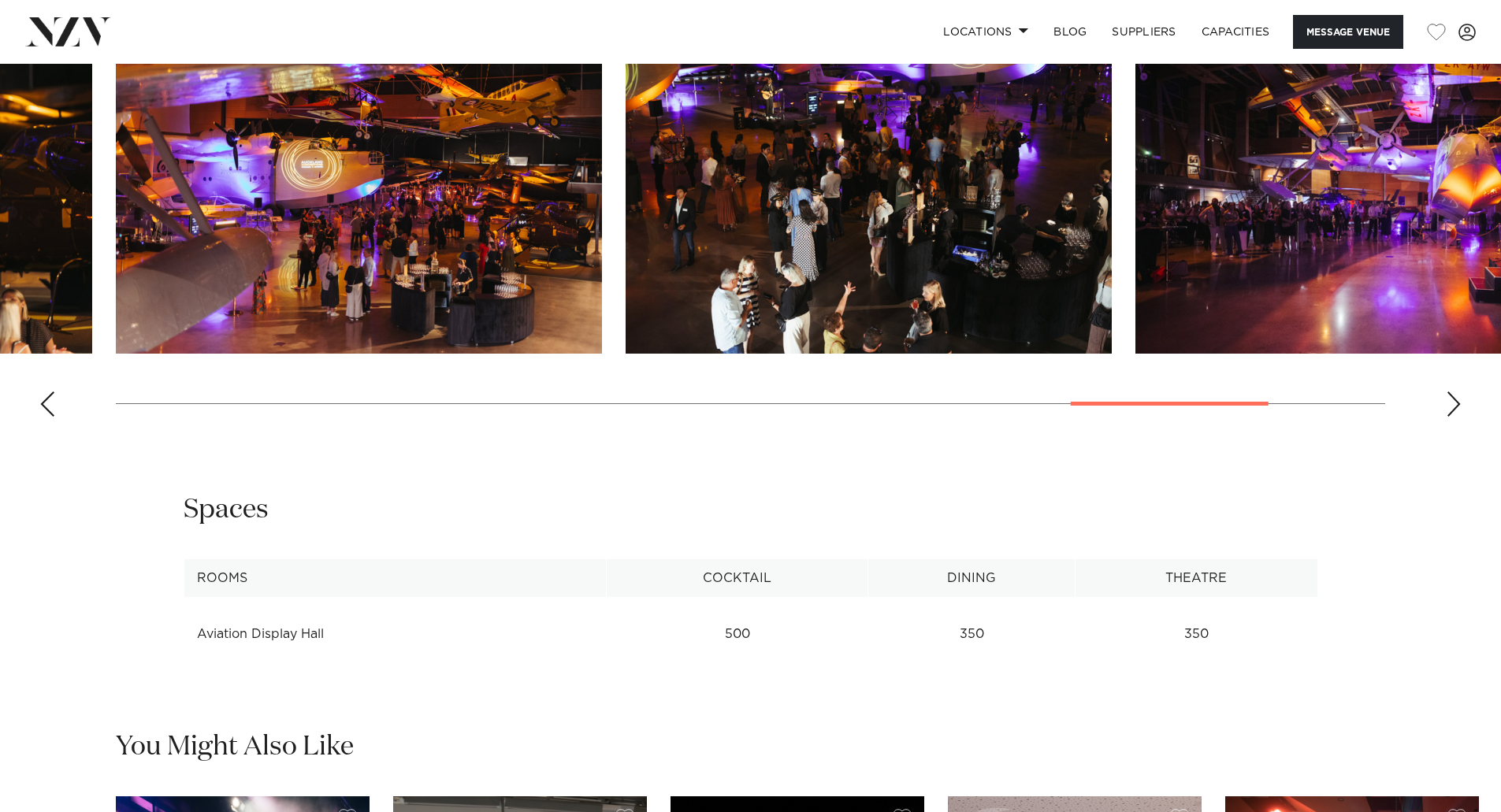
scroll to position [1812, 0]
